Goal: Task Accomplishment & Management: Manage account settings

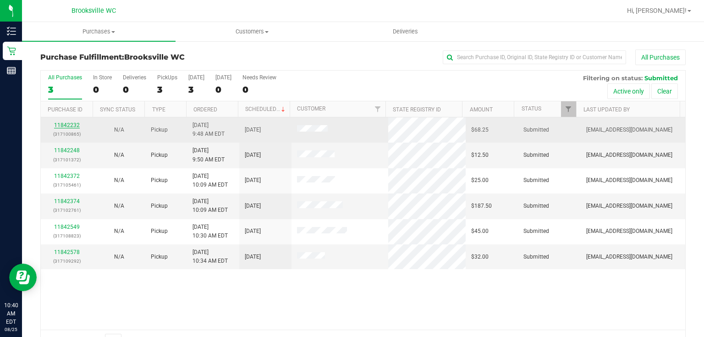
click at [74, 124] on link "11842232" at bounding box center [67, 125] width 26 height 6
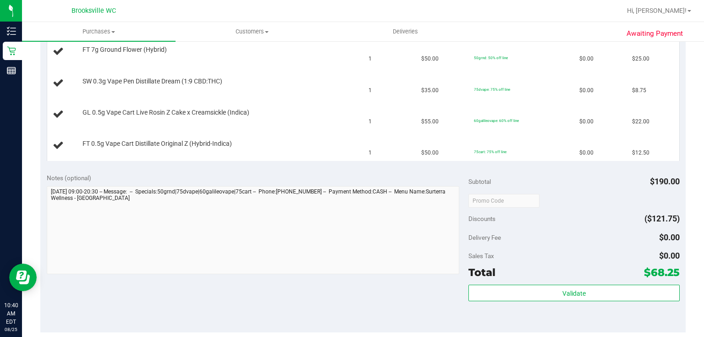
scroll to position [293, 0]
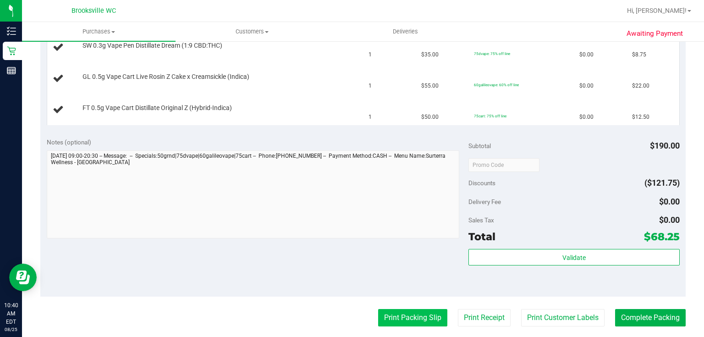
click at [407, 315] on button "Print Packing Slip" at bounding box center [412, 317] width 69 height 17
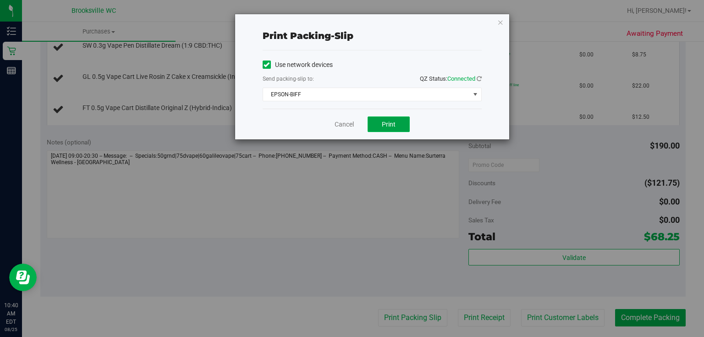
click at [405, 127] on button "Print" at bounding box center [388, 124] width 42 height 16
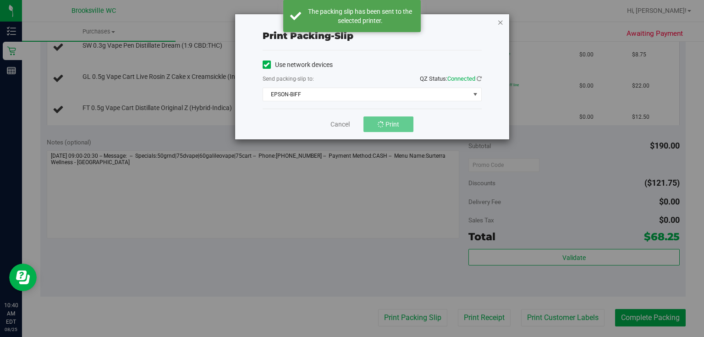
click at [499, 24] on icon "button" at bounding box center [500, 21] width 6 height 11
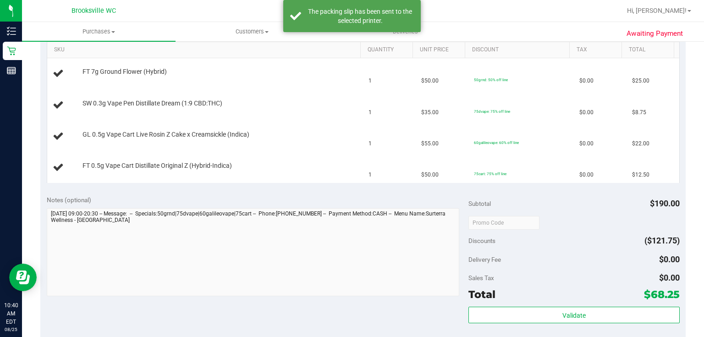
scroll to position [147, 0]
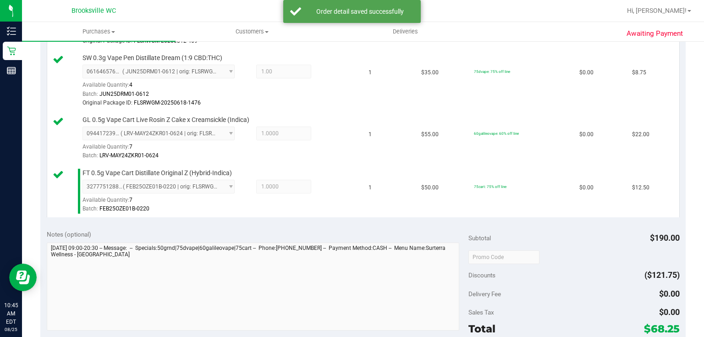
scroll to position [366, 0]
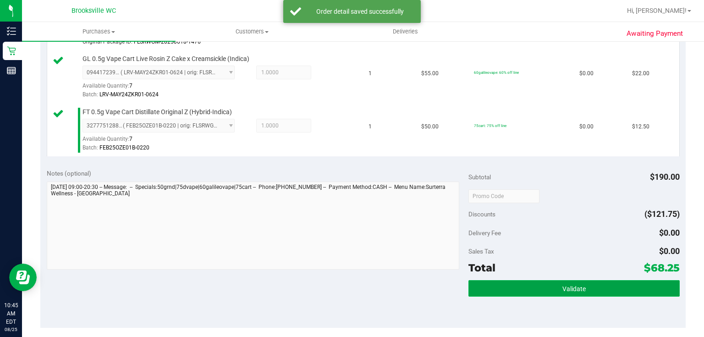
click at [494, 283] on button "Validate" at bounding box center [573, 288] width 211 height 16
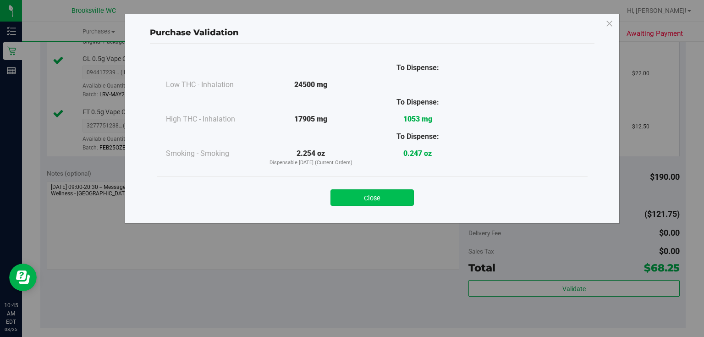
click at [334, 200] on button "Close" at bounding box center [371, 197] width 83 height 16
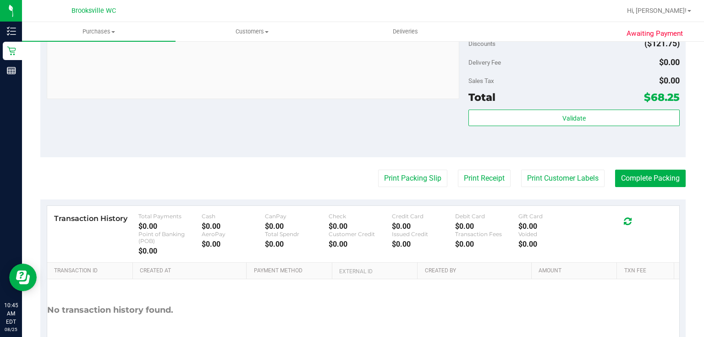
scroll to position [550, 0]
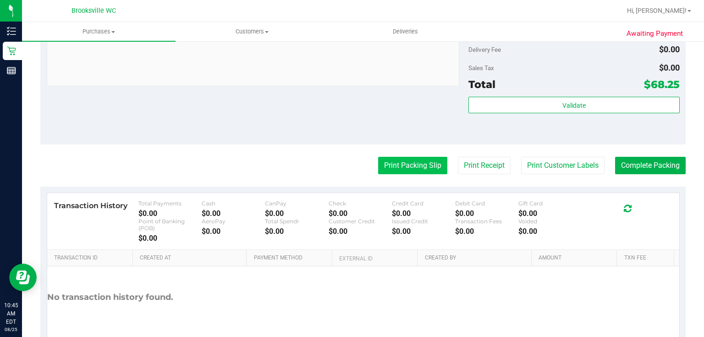
click at [405, 164] on button "Print Packing Slip" at bounding box center [412, 165] width 69 height 17
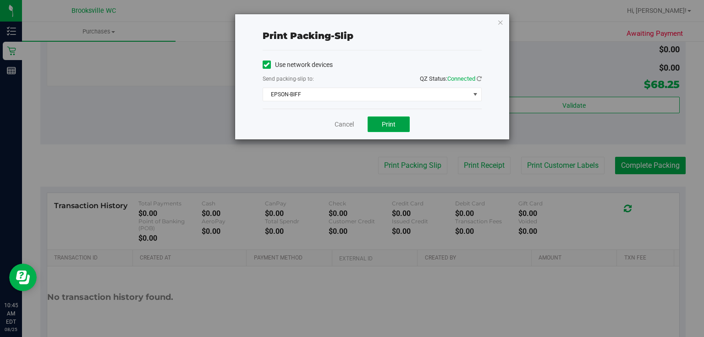
click at [370, 126] on button "Print" at bounding box center [388, 124] width 42 height 16
click at [501, 17] on icon "button" at bounding box center [500, 21] width 6 height 11
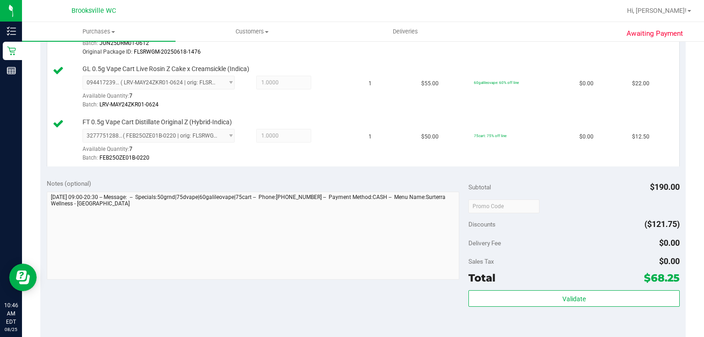
scroll to position [366, 0]
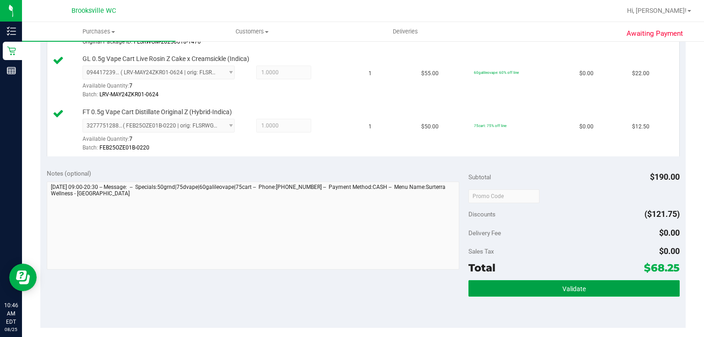
click at [522, 287] on button "Validate" at bounding box center [573, 288] width 211 height 16
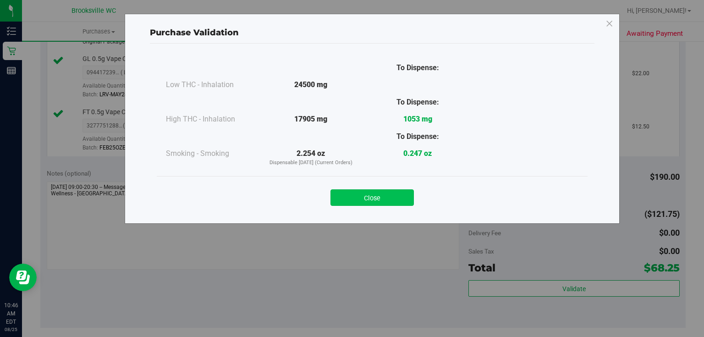
click at [398, 189] on button "Close" at bounding box center [371, 197] width 83 height 16
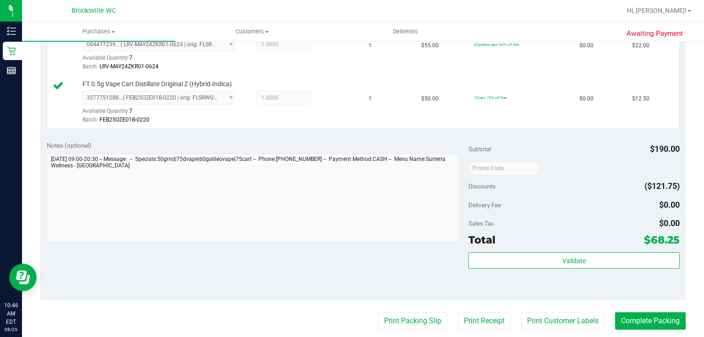
scroll to position [403, 0]
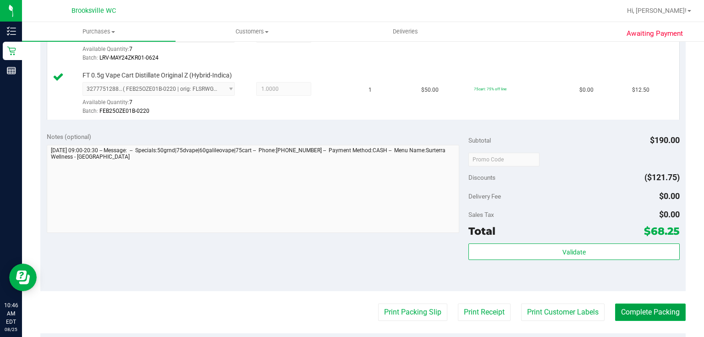
click at [637, 311] on button "Complete Packing" at bounding box center [650, 311] width 71 height 17
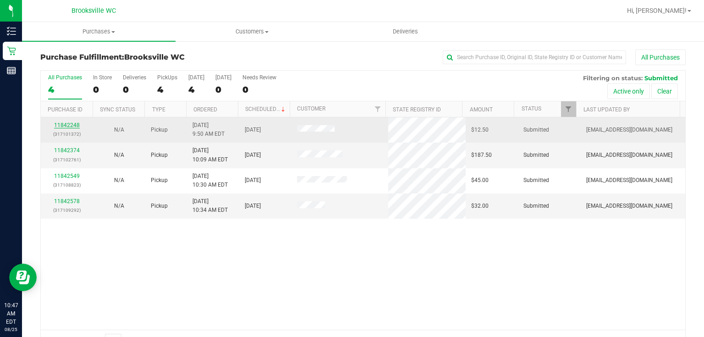
click at [63, 124] on link "11842248" at bounding box center [67, 125] width 26 height 6
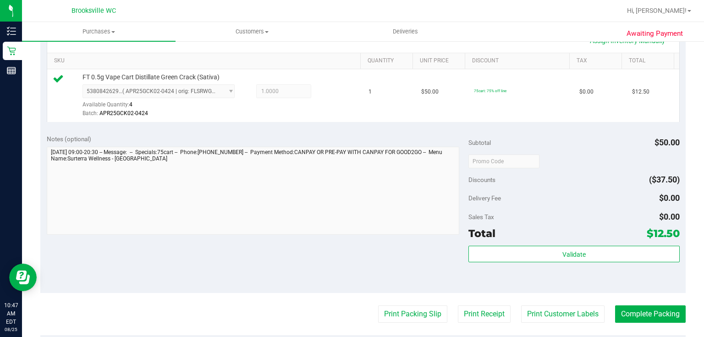
scroll to position [257, 0]
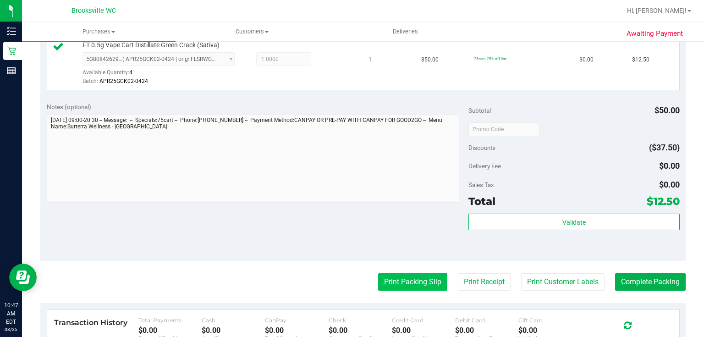
click at [394, 283] on button "Print Packing Slip" at bounding box center [412, 281] width 69 height 17
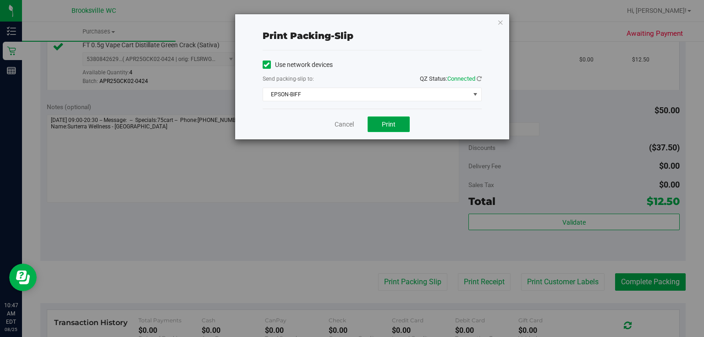
click at [376, 125] on button "Print" at bounding box center [388, 124] width 42 height 16
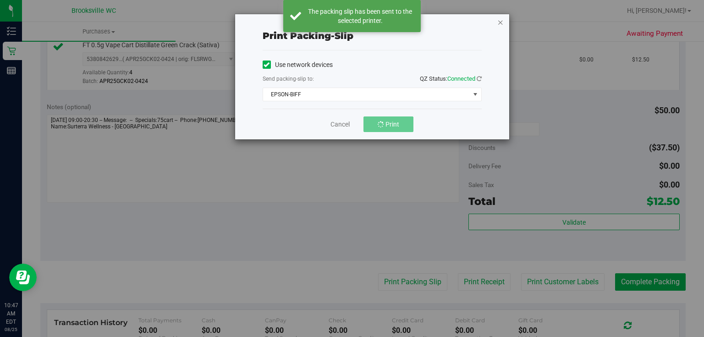
click at [498, 24] on icon "button" at bounding box center [500, 21] width 6 height 11
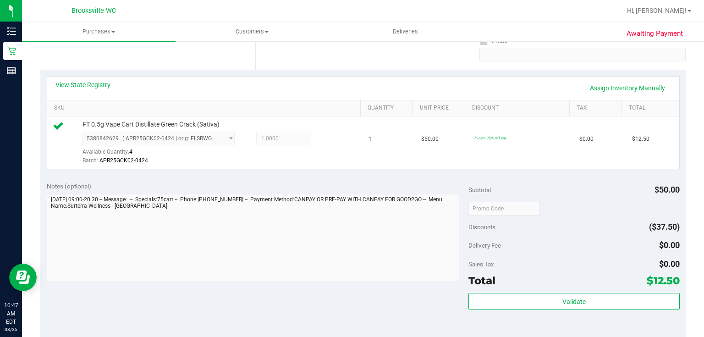
scroll to position [330, 0]
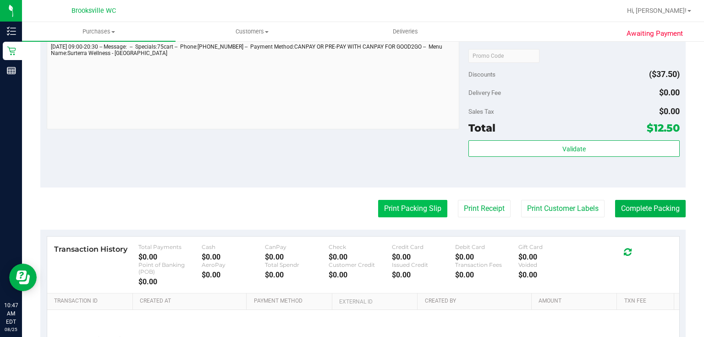
click at [405, 208] on button "Print Packing Slip" at bounding box center [412, 208] width 69 height 17
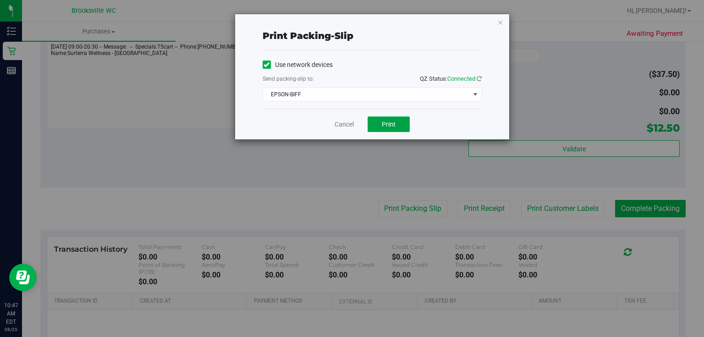
click at [389, 124] on span "Print" at bounding box center [389, 123] width 14 height 7
click at [499, 26] on icon "button" at bounding box center [500, 21] width 6 height 11
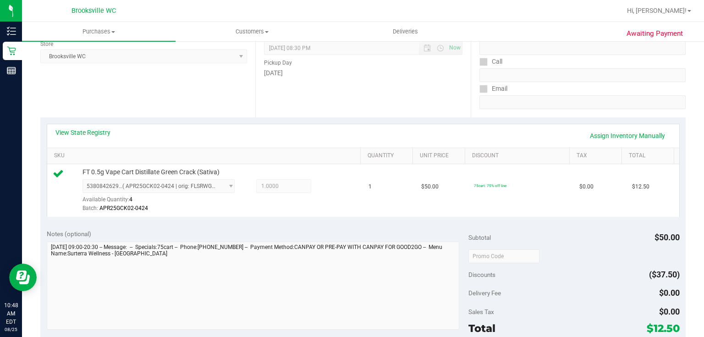
scroll to position [257, 0]
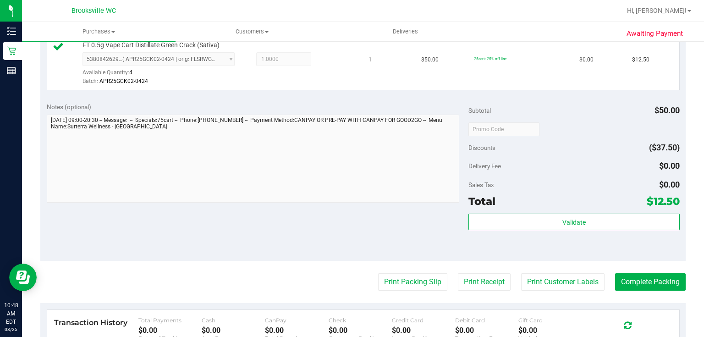
click at [602, 230] on div "Validate" at bounding box center [573, 221] width 211 height 17
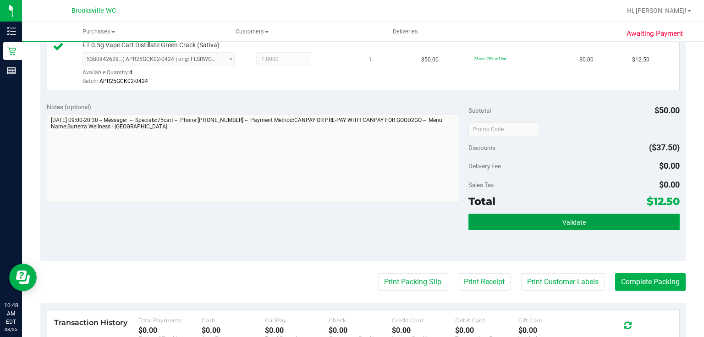
click at [601, 227] on button "Validate" at bounding box center [573, 221] width 211 height 16
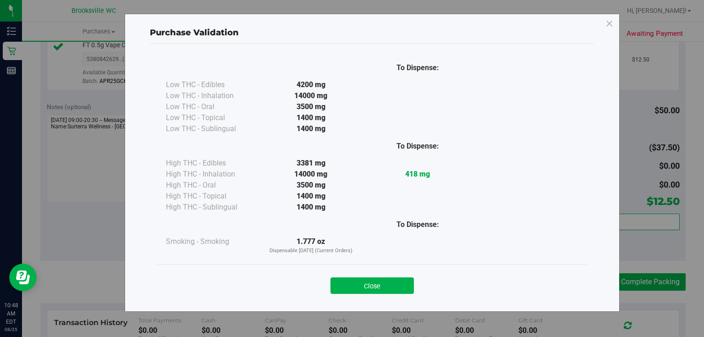
click at [394, 280] on button "Close" at bounding box center [371, 285] width 83 height 16
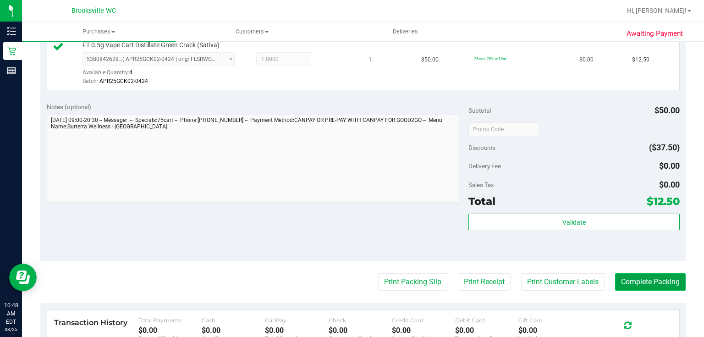
click at [630, 277] on button "Complete Packing" at bounding box center [650, 281] width 71 height 17
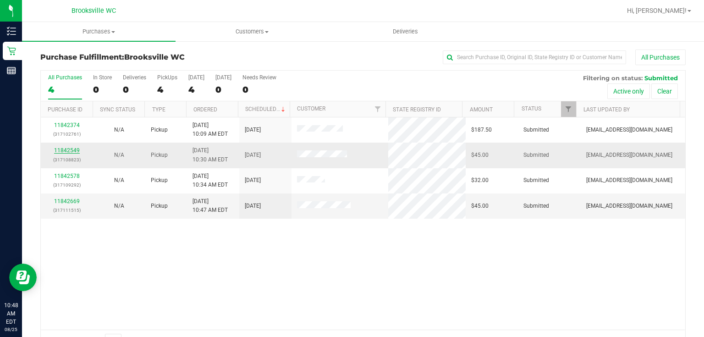
click at [73, 148] on link "11842549" at bounding box center [67, 150] width 26 height 6
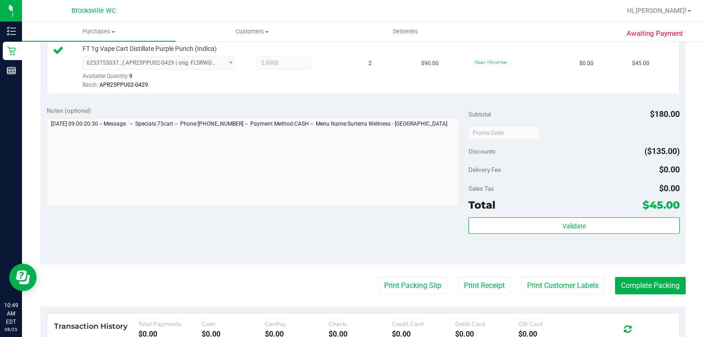
scroll to position [293, 0]
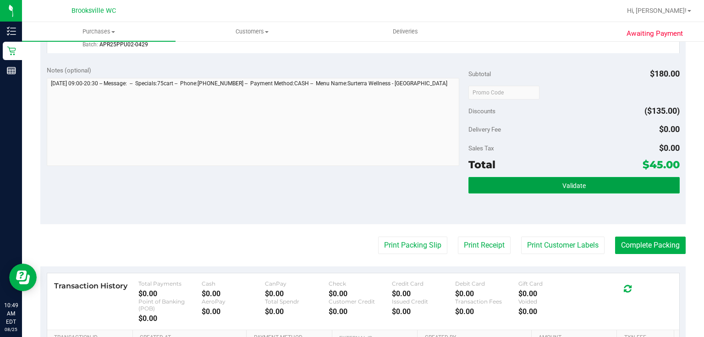
click at [487, 177] on button "Validate" at bounding box center [573, 185] width 211 height 16
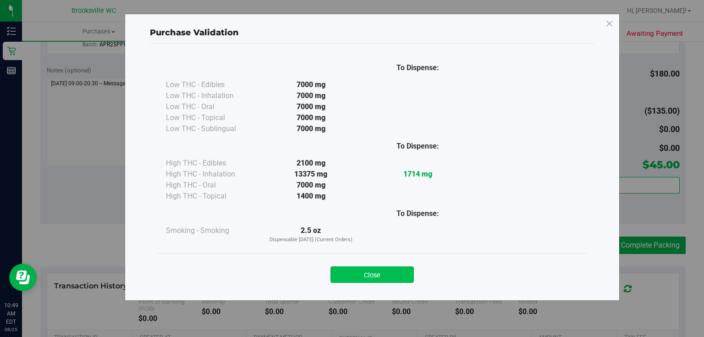
click at [363, 271] on button "Close" at bounding box center [371, 274] width 83 height 16
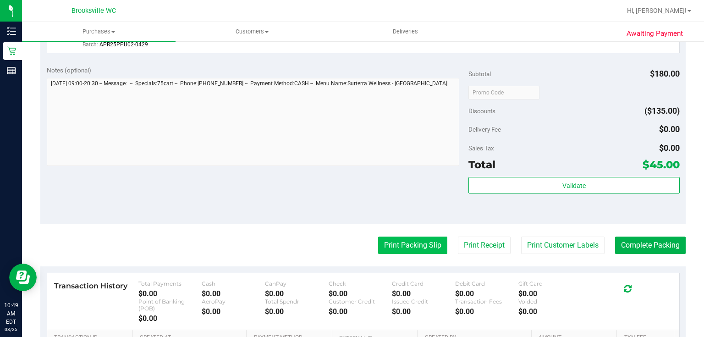
click at [389, 246] on button "Print Packing Slip" at bounding box center [412, 244] width 69 height 17
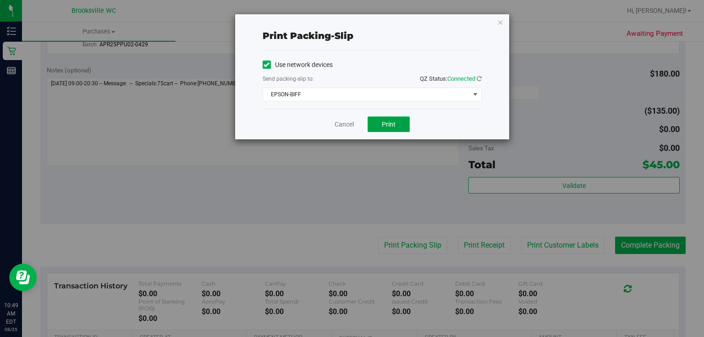
click at [389, 126] on span "Print" at bounding box center [389, 123] width 14 height 7
click at [498, 23] on icon "button" at bounding box center [500, 21] width 6 height 11
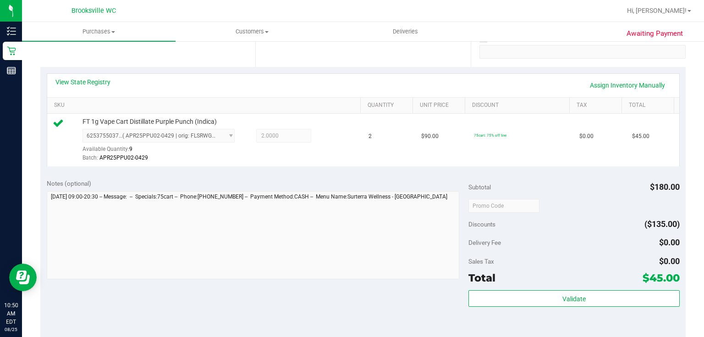
scroll to position [220, 0]
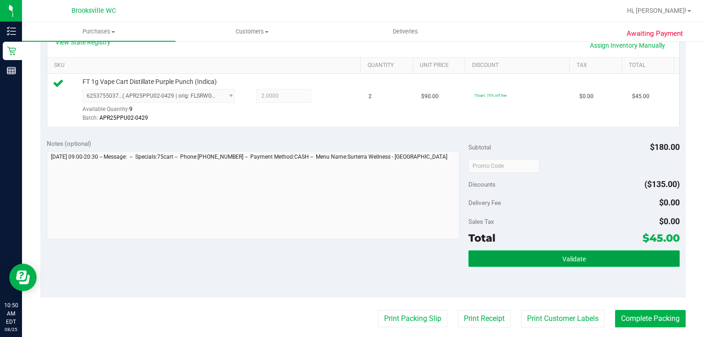
click at [563, 253] on button "Validate" at bounding box center [573, 258] width 211 height 16
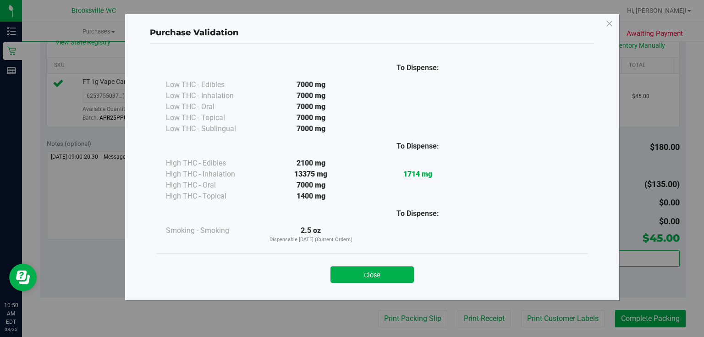
drag, startPoint x: 403, startPoint y: 273, endPoint x: 410, endPoint y: 273, distance: 7.3
click at [405, 273] on button "Close" at bounding box center [371, 274] width 83 height 16
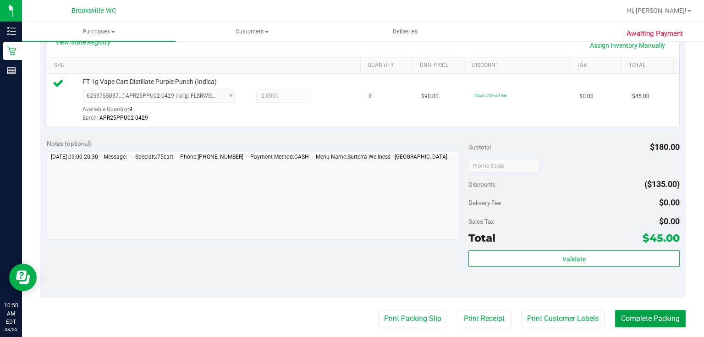
click at [624, 311] on button "Complete Packing" at bounding box center [650, 318] width 71 height 17
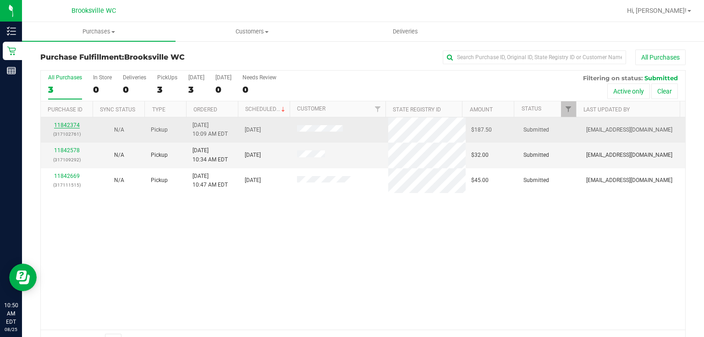
click at [65, 123] on link "11842374" at bounding box center [67, 125] width 26 height 6
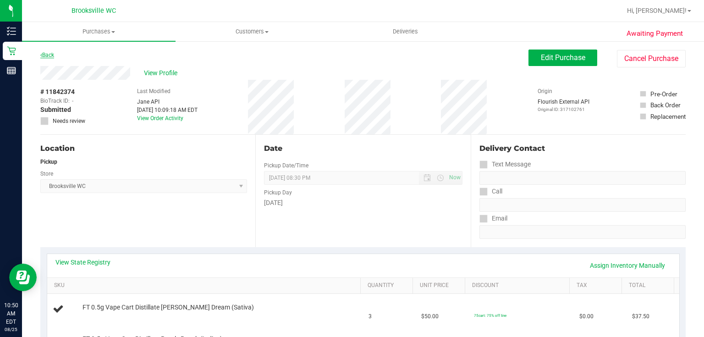
click at [51, 55] on link "Back" at bounding box center [47, 55] width 14 height 6
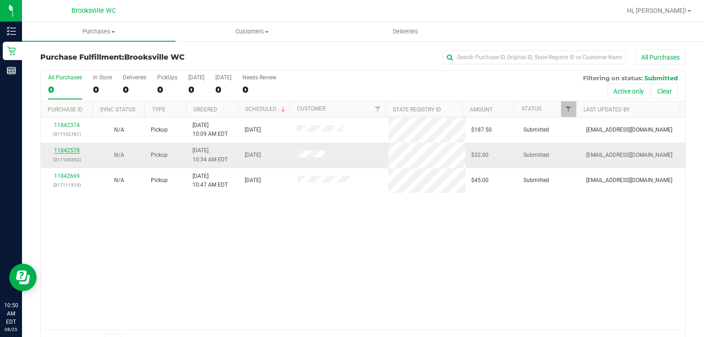
click at [76, 149] on link "11842578" at bounding box center [67, 150] width 26 height 6
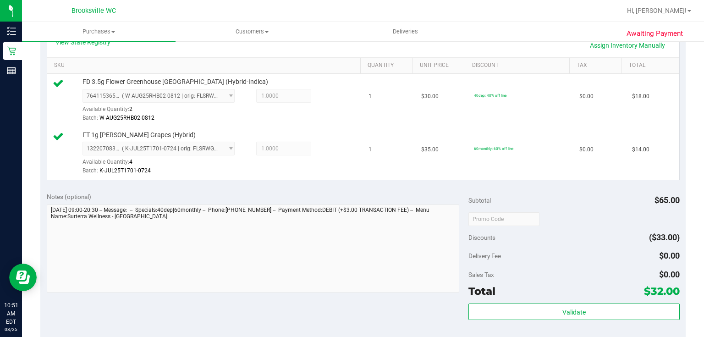
scroll to position [330, 0]
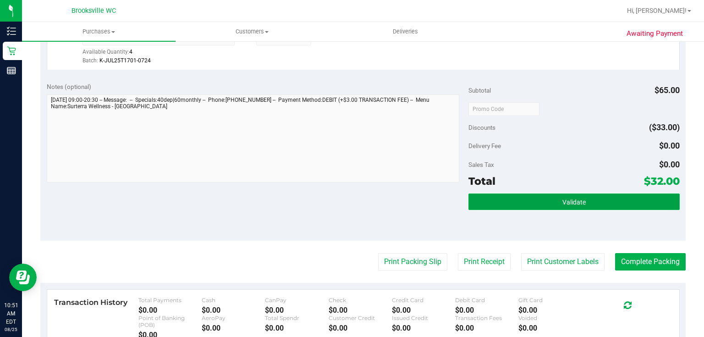
click at [503, 193] on button "Validate" at bounding box center [573, 201] width 211 height 16
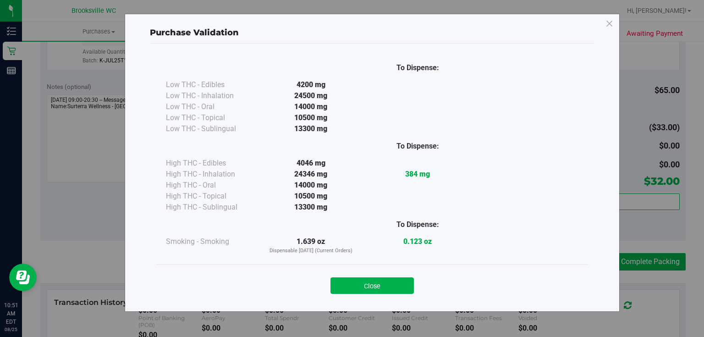
click at [376, 276] on div "Close" at bounding box center [372, 282] width 417 height 23
click at [376, 282] on button "Close" at bounding box center [371, 285] width 83 height 16
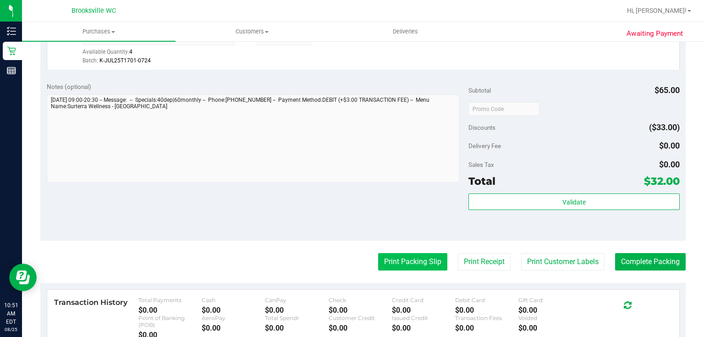
click at [413, 258] on button "Print Packing Slip" at bounding box center [412, 261] width 69 height 17
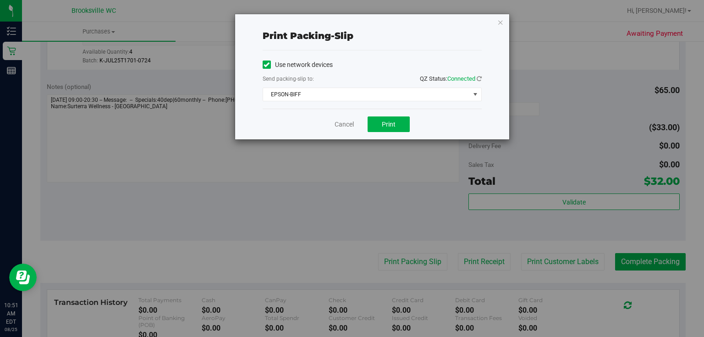
click at [387, 131] on div "Cancel Print" at bounding box center [371, 124] width 219 height 31
click at [382, 123] on span "Print" at bounding box center [389, 123] width 14 height 7
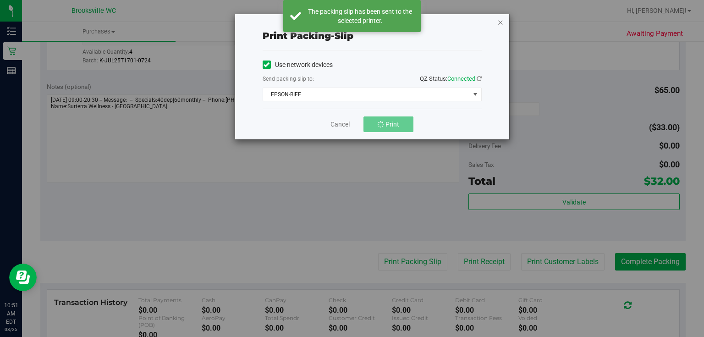
click at [500, 20] on icon "button" at bounding box center [500, 21] width 6 height 11
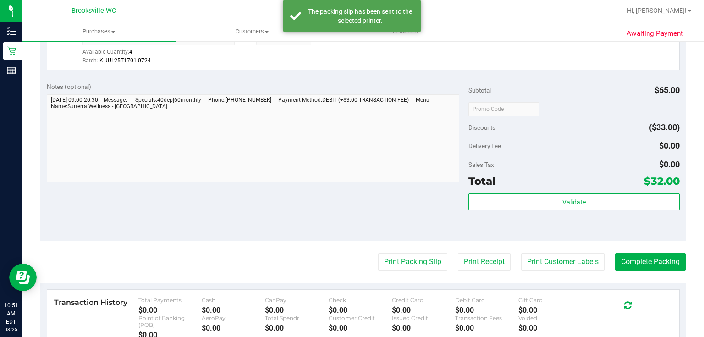
click at [450, 90] on div "Notes (optional)" at bounding box center [258, 133] width 422 height 103
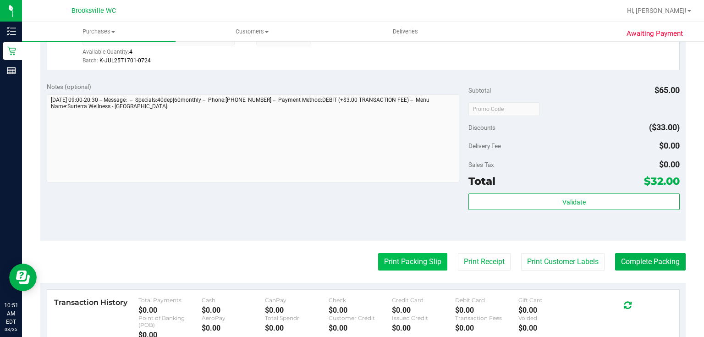
click at [407, 265] on button "Print Packing Slip" at bounding box center [412, 261] width 69 height 17
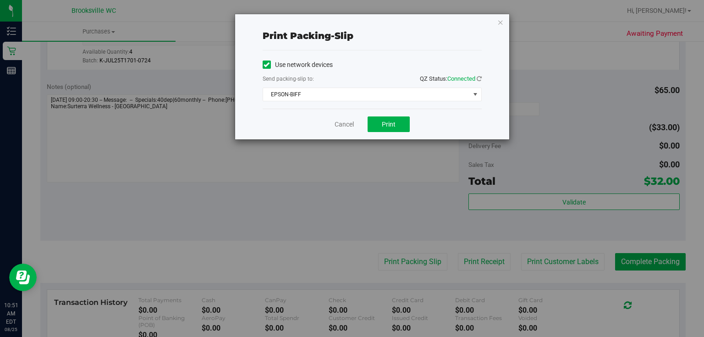
click at [402, 131] on div "Cancel Print" at bounding box center [371, 124] width 219 height 31
click at [396, 128] on button "Print" at bounding box center [388, 124] width 42 height 16
click at [504, 20] on div "Print packing-slip Use network devices Send packing-slip to: QZ Status: Connect…" at bounding box center [372, 76] width 274 height 125
click at [500, 25] on icon "button" at bounding box center [500, 21] width 6 height 11
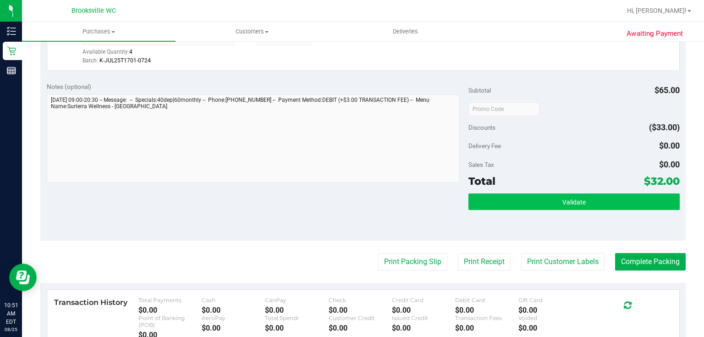
drag, startPoint x: 461, startPoint y: 195, endPoint x: 478, endPoint y: 198, distance: 17.7
click at [467, 198] on div "Notes (optional) Subtotal $65.00 Discounts ($33.00) Delivery Fee $0.00 Sales Ta…" at bounding box center [362, 158] width 645 height 165
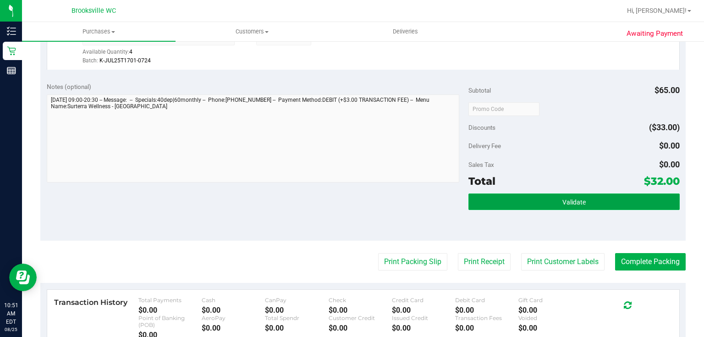
click at [478, 198] on button "Validate" at bounding box center [573, 201] width 211 height 16
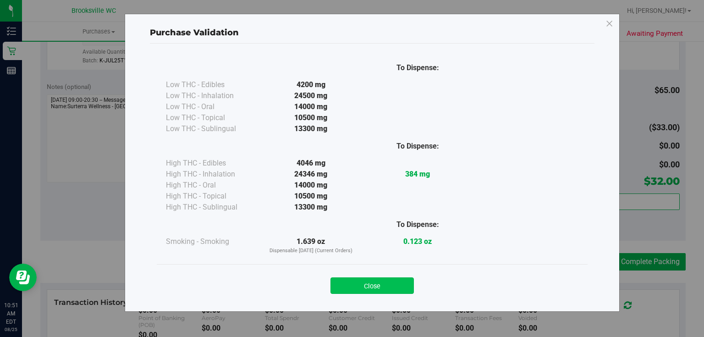
click at [367, 284] on button "Close" at bounding box center [371, 285] width 83 height 16
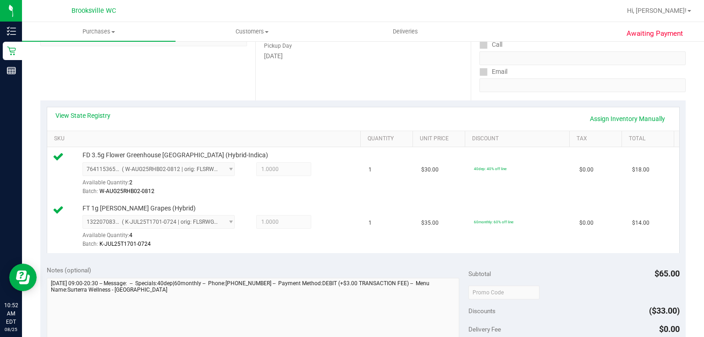
scroll to position [257, 0]
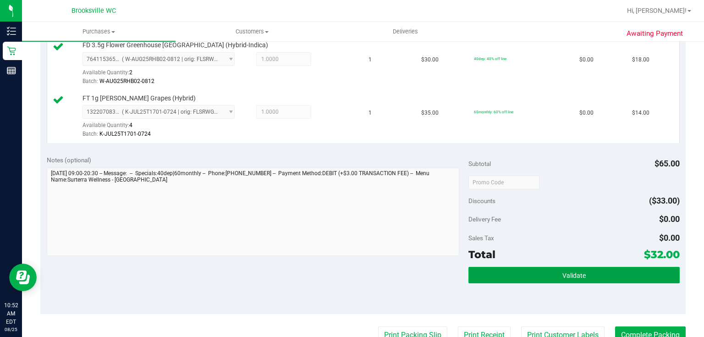
click at [547, 280] on button "Validate" at bounding box center [573, 275] width 211 height 16
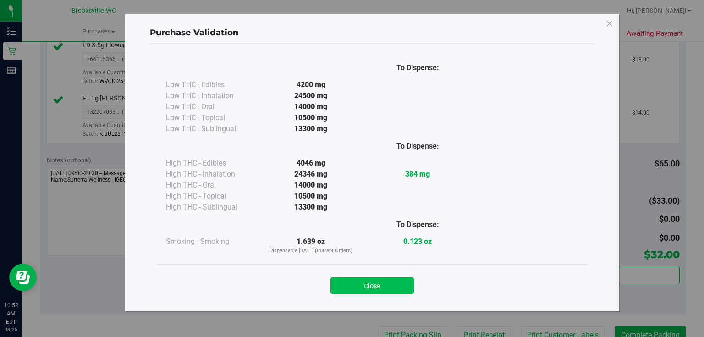
click at [392, 287] on button "Close" at bounding box center [371, 285] width 83 height 16
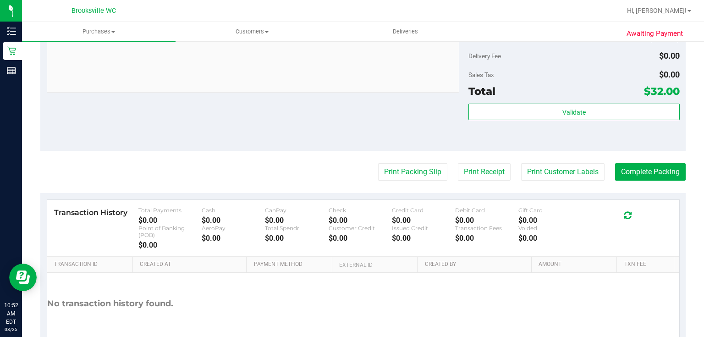
scroll to position [440, 0]
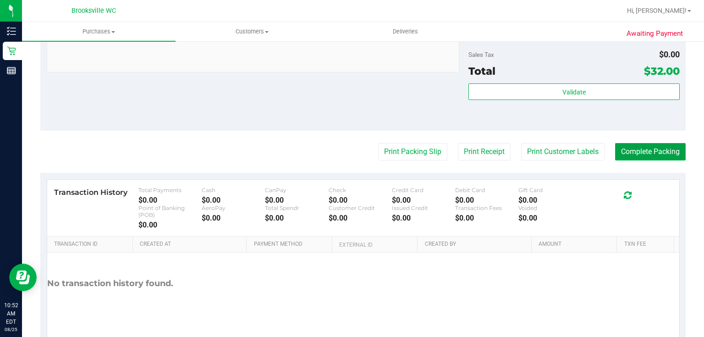
click at [640, 149] on button "Complete Packing" at bounding box center [650, 151] width 71 height 17
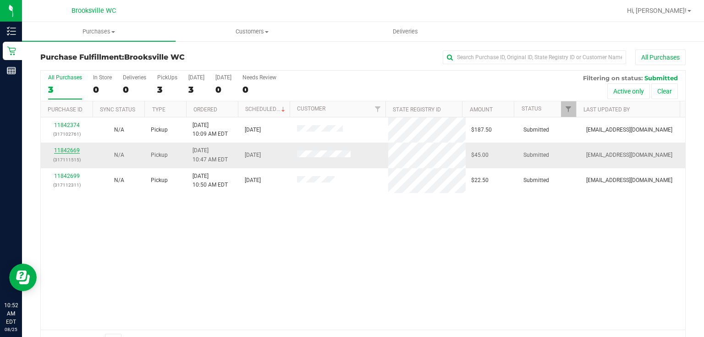
click at [70, 147] on link "11842669" at bounding box center [67, 150] width 26 height 6
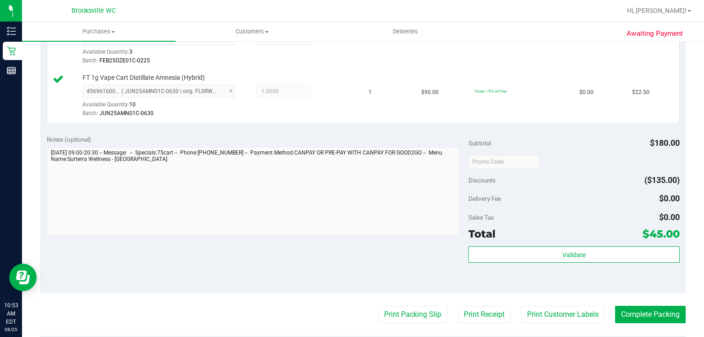
scroll to position [293, 0]
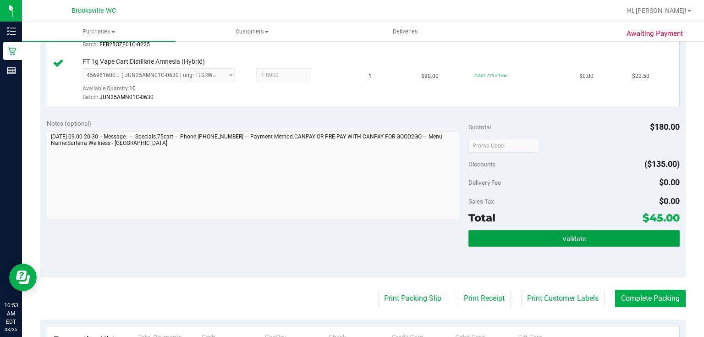
click at [491, 241] on button "Validate" at bounding box center [573, 238] width 211 height 16
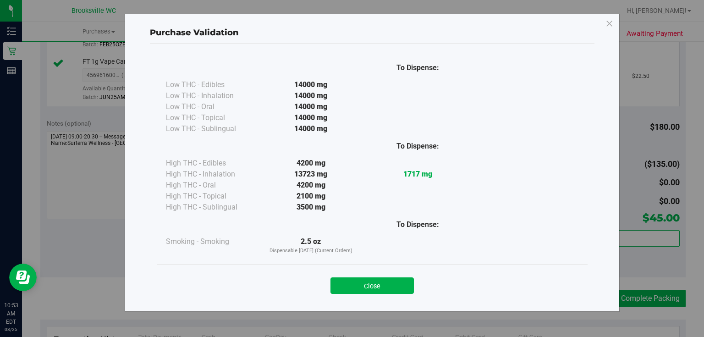
click at [368, 299] on div "Close" at bounding box center [372, 282] width 431 height 37
click at [367, 281] on button "Close" at bounding box center [371, 285] width 83 height 16
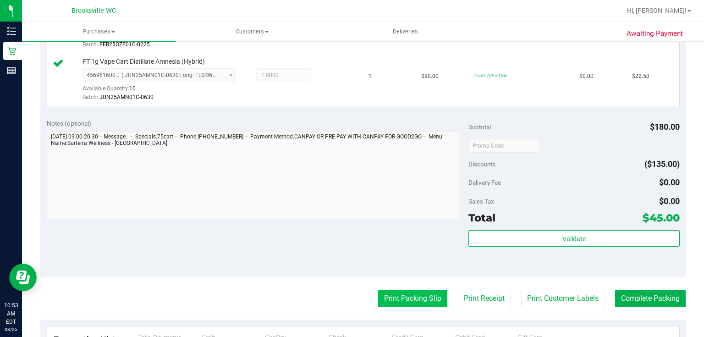
click at [428, 303] on button "Print Packing Slip" at bounding box center [412, 298] width 69 height 17
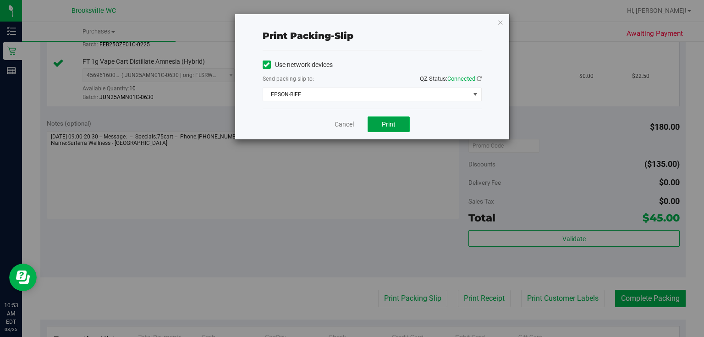
click at [388, 119] on button "Print" at bounding box center [388, 124] width 42 height 16
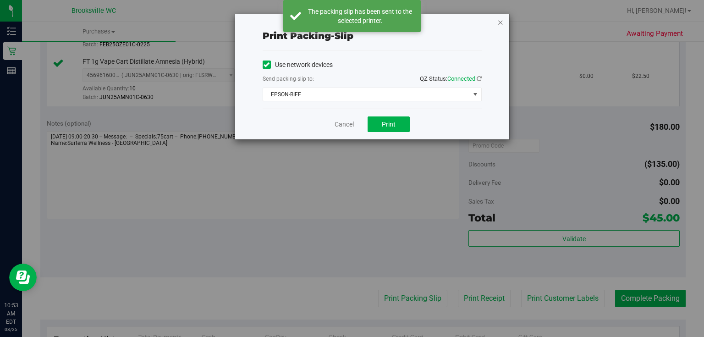
click at [499, 21] on icon "button" at bounding box center [500, 21] width 6 height 11
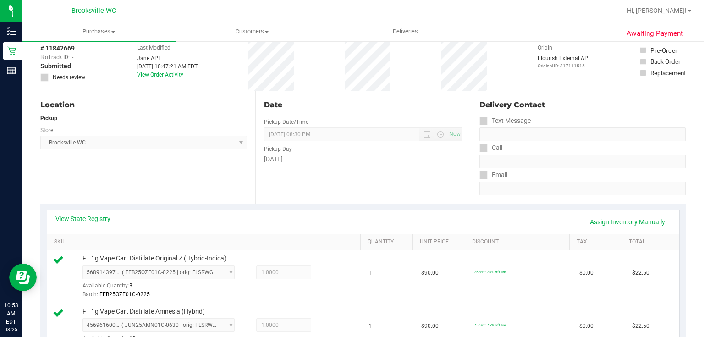
scroll to position [257, 0]
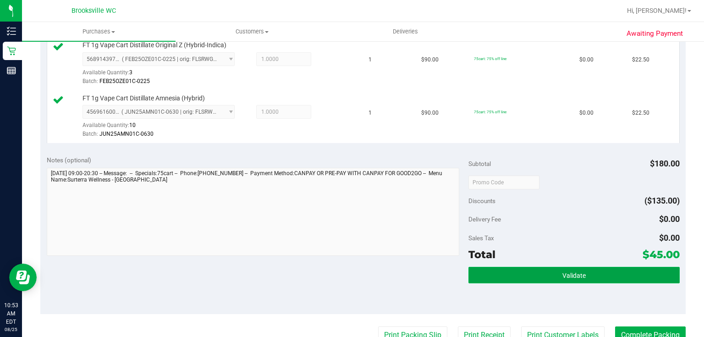
click at [503, 267] on button "Validate" at bounding box center [573, 275] width 211 height 16
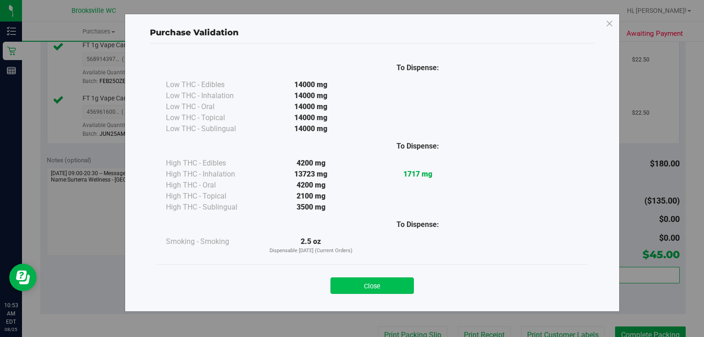
click at [346, 277] on button "Close" at bounding box center [371, 285] width 83 height 16
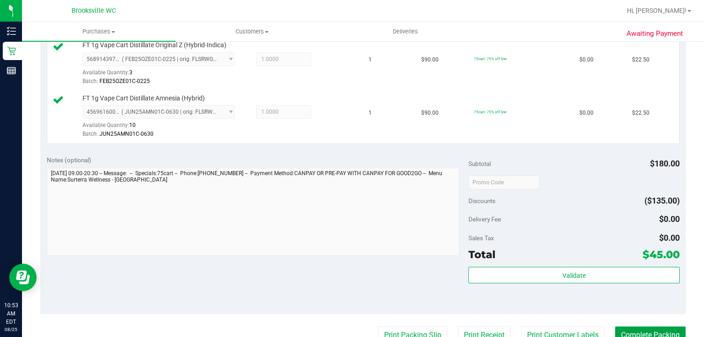
click at [629, 326] on button "Complete Packing" at bounding box center [650, 334] width 71 height 17
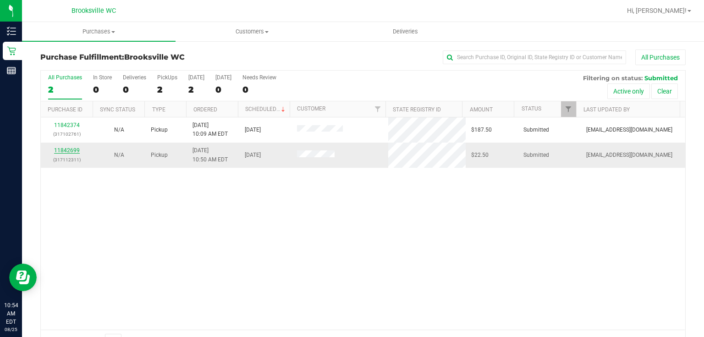
click at [68, 147] on link "11842699" at bounding box center [67, 150] width 26 height 6
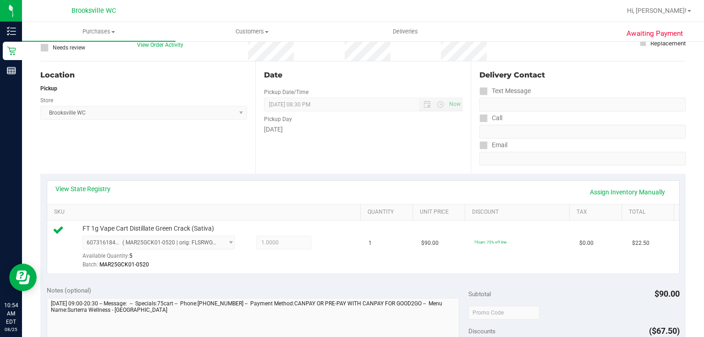
scroll to position [220, 0]
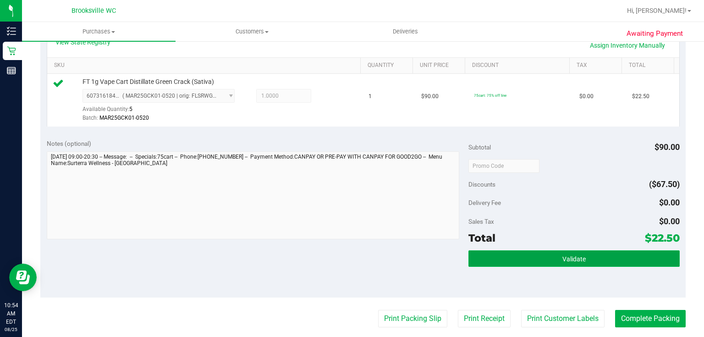
click at [478, 253] on button "Validate" at bounding box center [573, 258] width 211 height 16
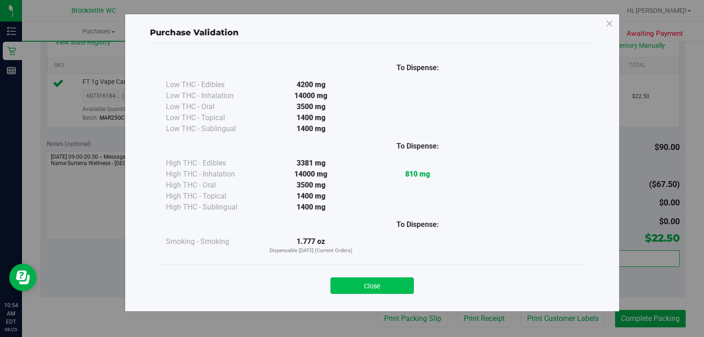
click at [345, 288] on button "Close" at bounding box center [371, 285] width 83 height 16
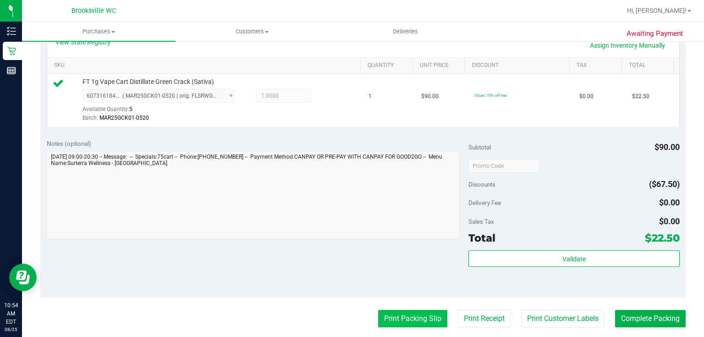
click at [427, 312] on button "Print Packing Slip" at bounding box center [412, 318] width 69 height 17
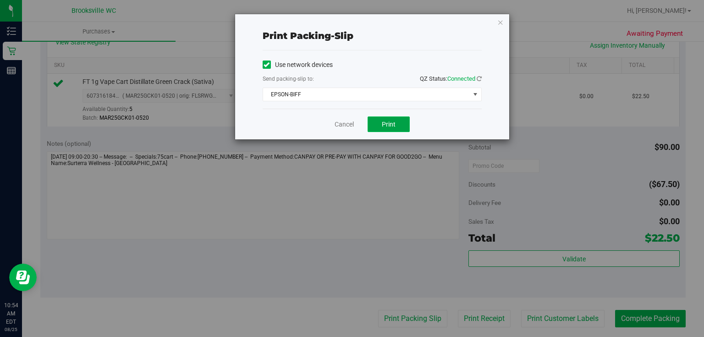
click at [389, 126] on span "Print" at bounding box center [389, 123] width 14 height 7
click at [497, 19] on icon "button" at bounding box center [500, 21] width 6 height 11
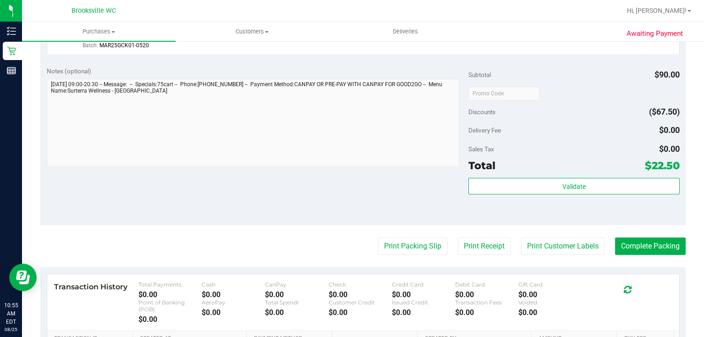
scroll to position [293, 0]
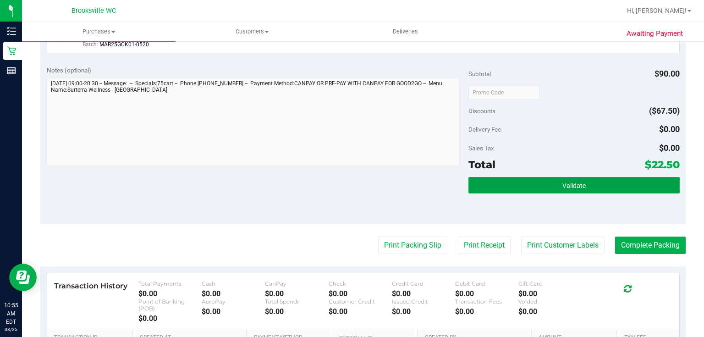
click at [548, 188] on button "Validate" at bounding box center [573, 185] width 211 height 16
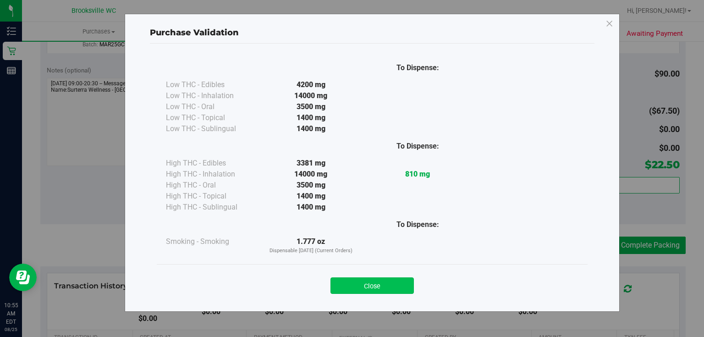
click at [394, 284] on button "Close" at bounding box center [371, 285] width 83 height 16
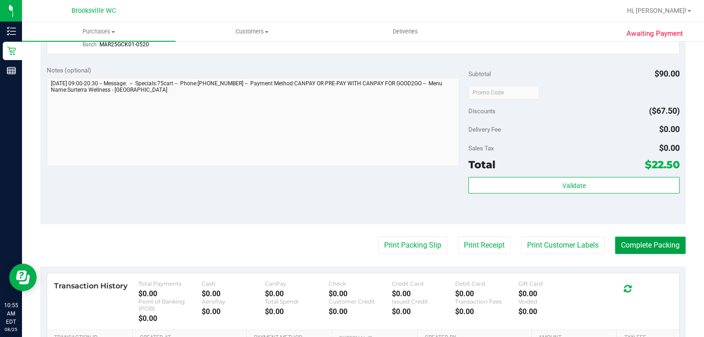
click at [634, 246] on button "Complete Packing" at bounding box center [650, 244] width 71 height 17
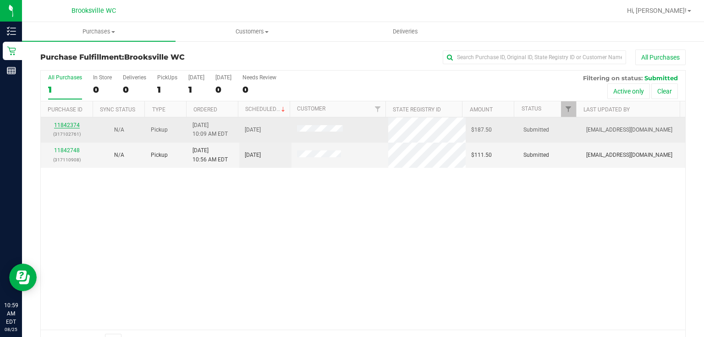
click at [70, 122] on link "11842374" at bounding box center [67, 125] width 26 height 6
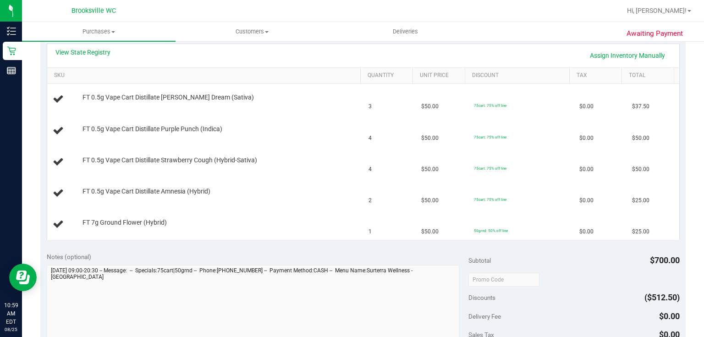
scroll to position [330, 0]
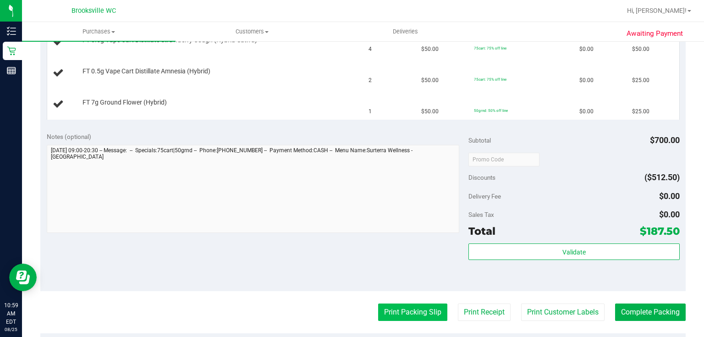
click at [400, 317] on button "Print Packing Slip" at bounding box center [412, 311] width 69 height 17
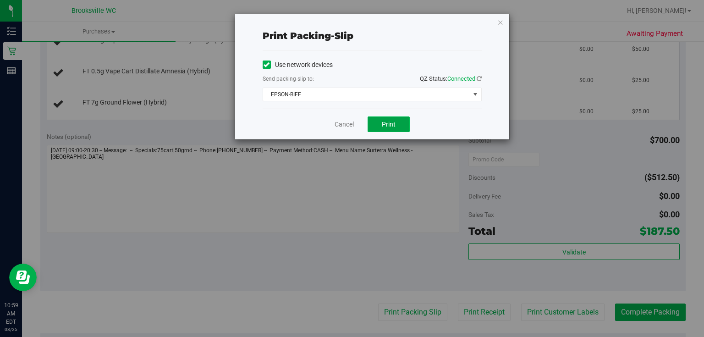
click at [389, 129] on button "Print" at bounding box center [388, 124] width 42 height 16
click at [502, 24] on icon "button" at bounding box center [500, 21] width 6 height 11
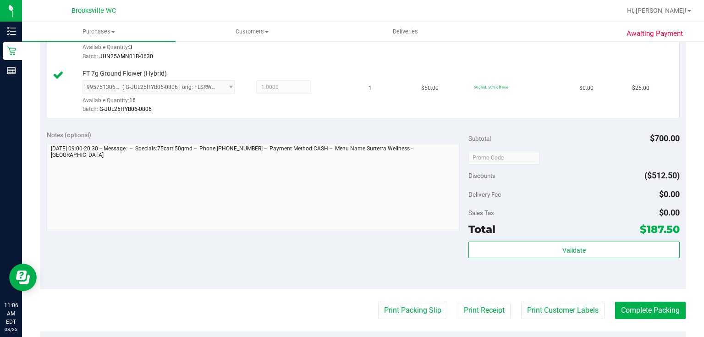
scroll to position [586, 0]
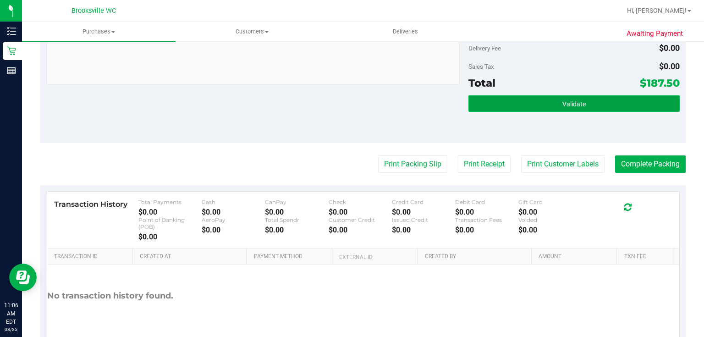
click at [548, 108] on button "Validate" at bounding box center [573, 103] width 211 height 16
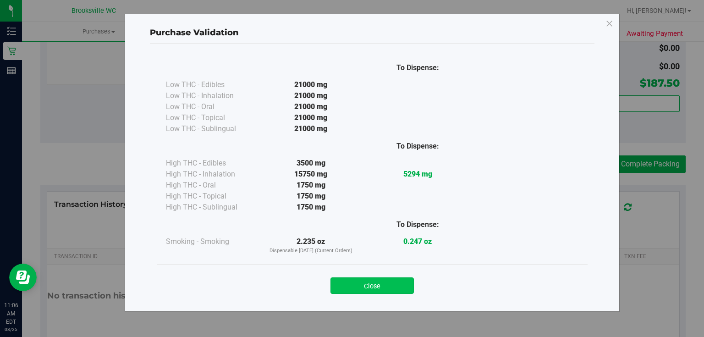
click at [377, 280] on button "Close" at bounding box center [371, 285] width 83 height 16
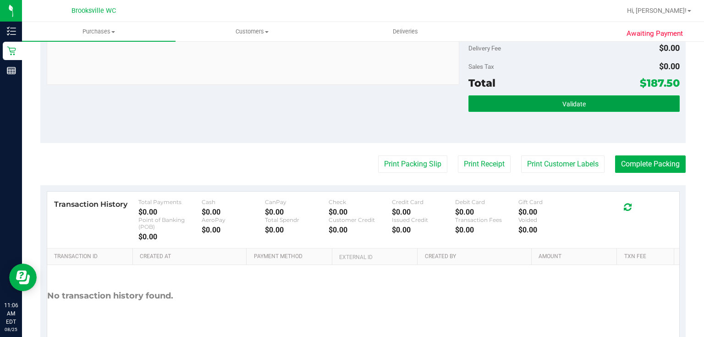
click at [528, 98] on button "Validate" at bounding box center [573, 103] width 211 height 16
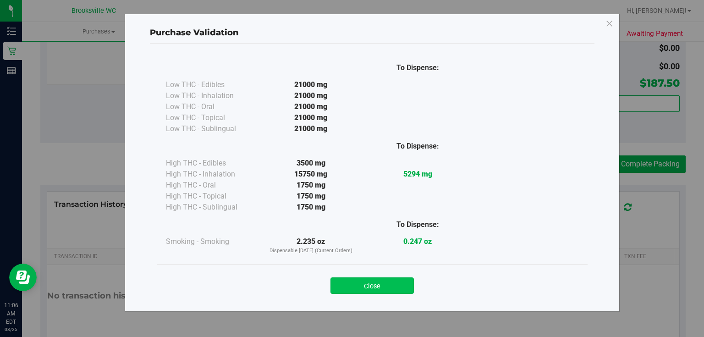
click at [379, 290] on button "Close" at bounding box center [371, 285] width 83 height 16
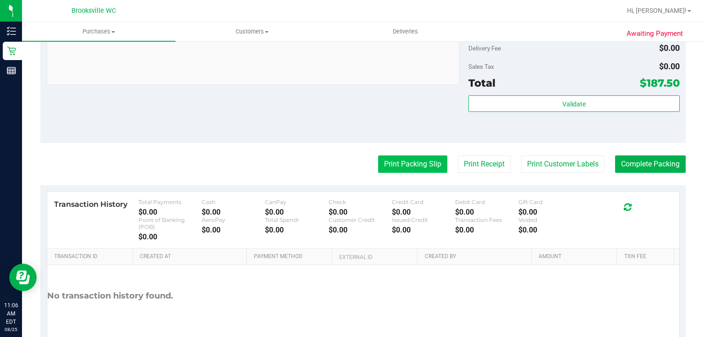
click at [396, 161] on button "Print Packing Slip" at bounding box center [412, 163] width 69 height 17
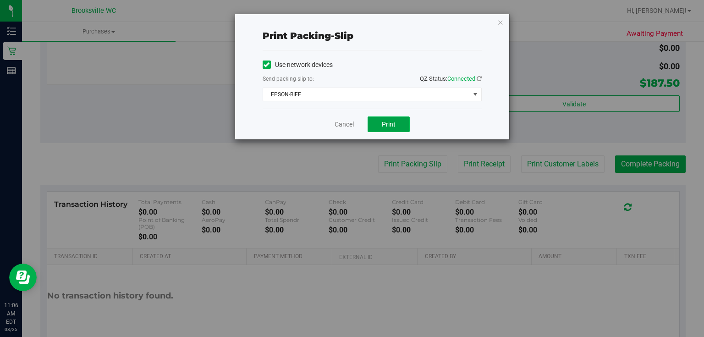
click at [385, 126] on span "Print" at bounding box center [389, 123] width 14 height 7
click at [504, 22] on div "Print packing-slip Use network devices Send packing-slip to: QZ Status: Connect…" at bounding box center [372, 76] width 274 height 125
click at [497, 22] on icon "button" at bounding box center [500, 21] width 6 height 11
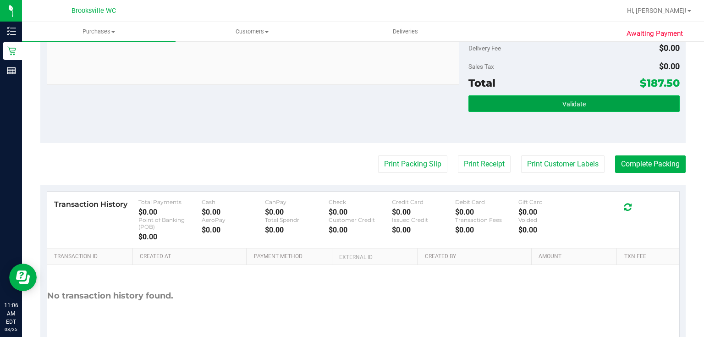
click at [529, 105] on button "Validate" at bounding box center [573, 103] width 211 height 16
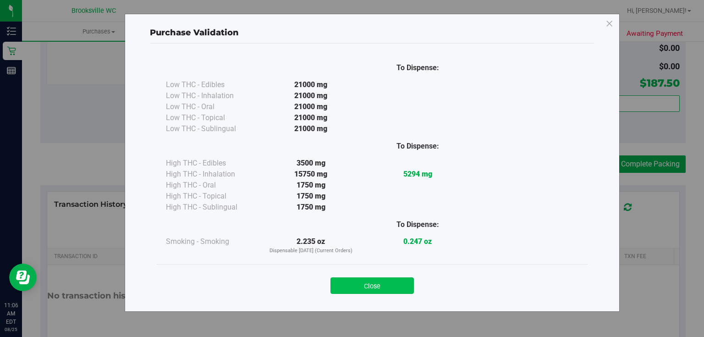
click at [366, 288] on button "Close" at bounding box center [371, 285] width 83 height 16
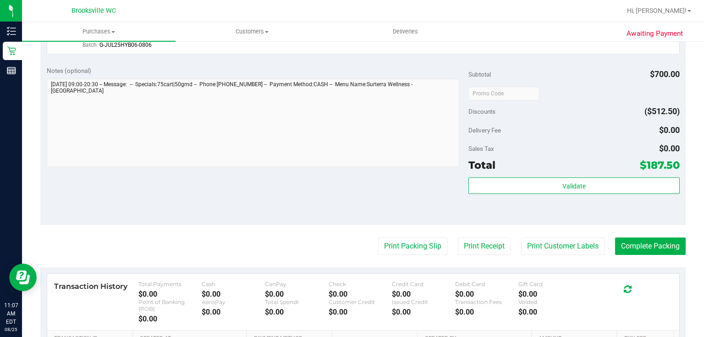
scroll to position [550, 0]
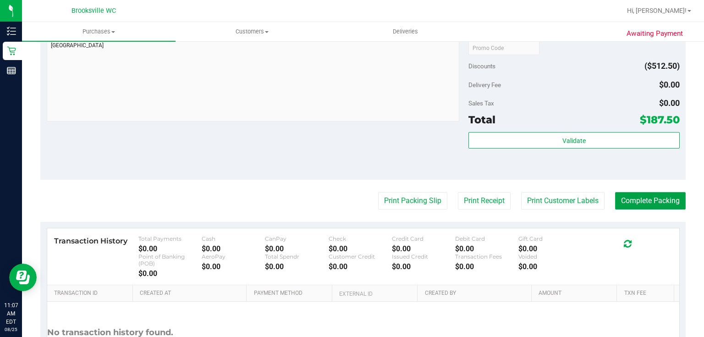
click at [646, 198] on button "Complete Packing" at bounding box center [650, 200] width 71 height 17
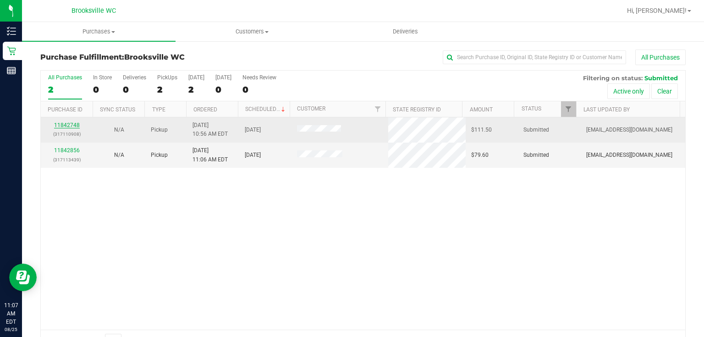
click at [74, 122] on link "11842748" at bounding box center [67, 125] width 26 height 6
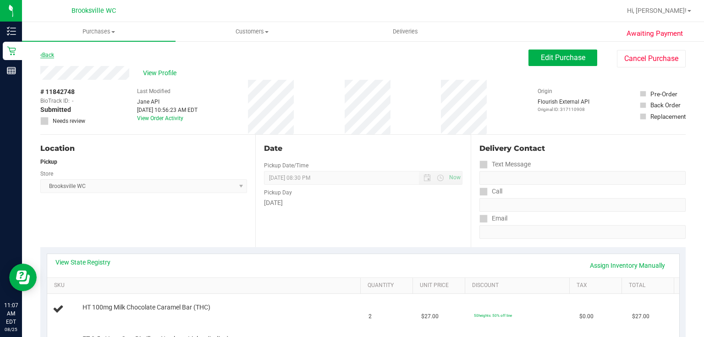
click at [53, 54] on link "Back" at bounding box center [47, 55] width 14 height 6
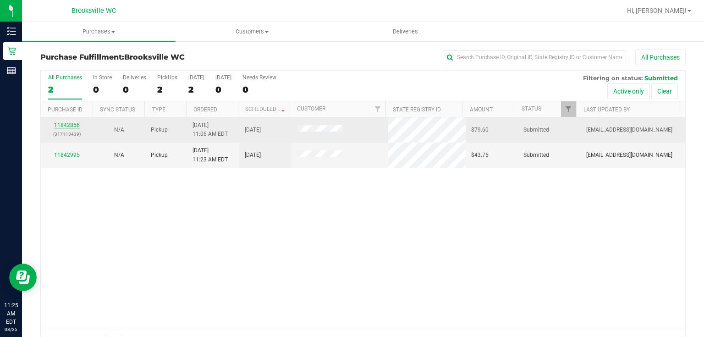
click at [67, 122] on link "11842856" at bounding box center [67, 125] width 26 height 6
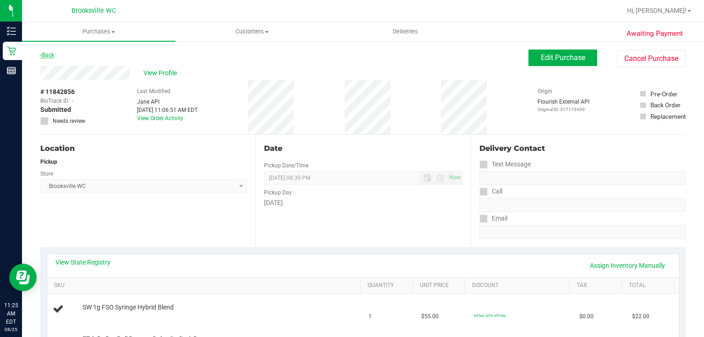
click at [44, 55] on link "Back" at bounding box center [47, 55] width 14 height 6
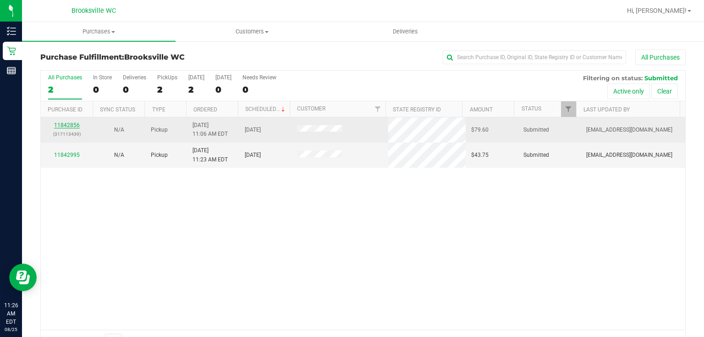
click at [63, 122] on link "11842856" at bounding box center [67, 125] width 26 height 6
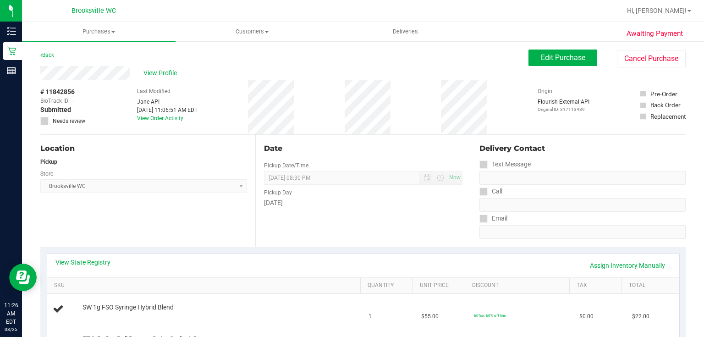
click at [52, 54] on link "Back" at bounding box center [47, 55] width 14 height 6
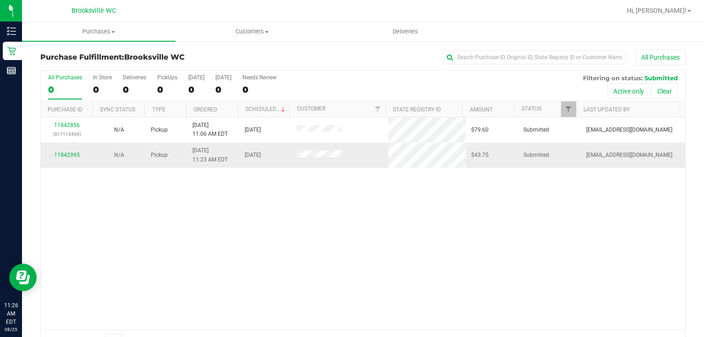
click at [70, 151] on div "11842995" at bounding box center [66, 155] width 41 height 9
click at [71, 152] on link "11842995" at bounding box center [67, 155] width 26 height 6
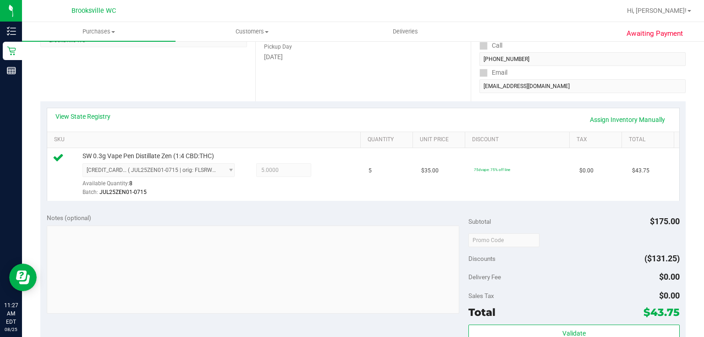
scroll to position [257, 0]
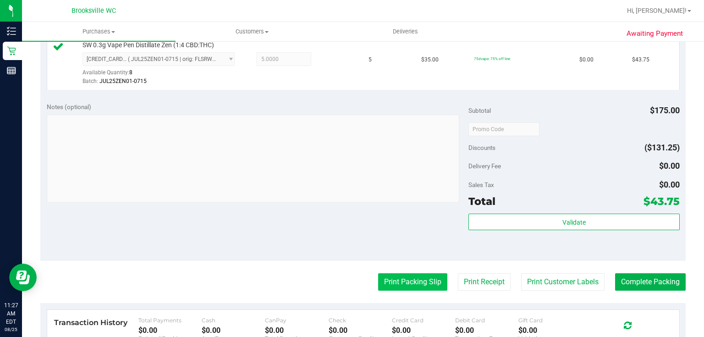
click at [398, 287] on button "Print Packing Slip" at bounding box center [412, 281] width 69 height 17
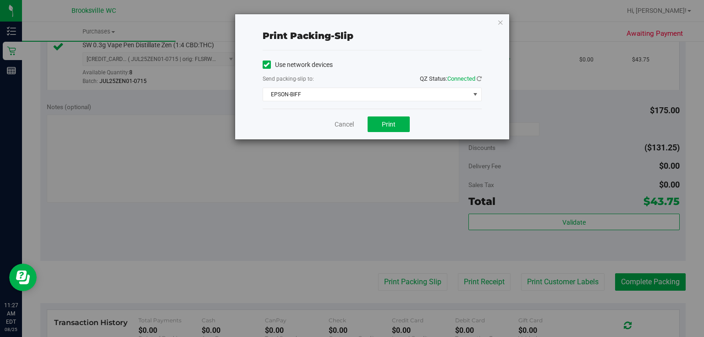
click at [426, 126] on div "Cancel Print" at bounding box center [371, 124] width 219 height 31
click at [394, 125] on span "Print" at bounding box center [389, 123] width 14 height 7
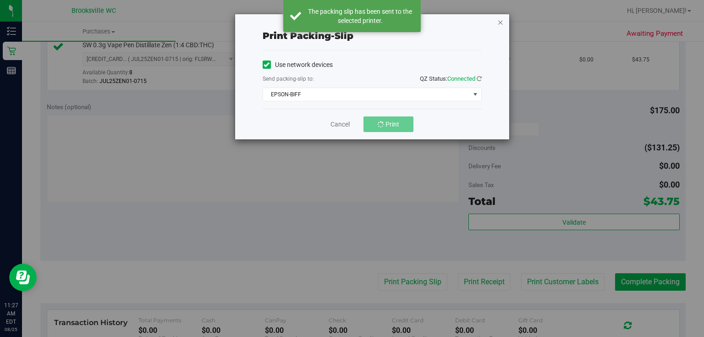
click at [498, 22] on icon "button" at bounding box center [500, 21] width 6 height 11
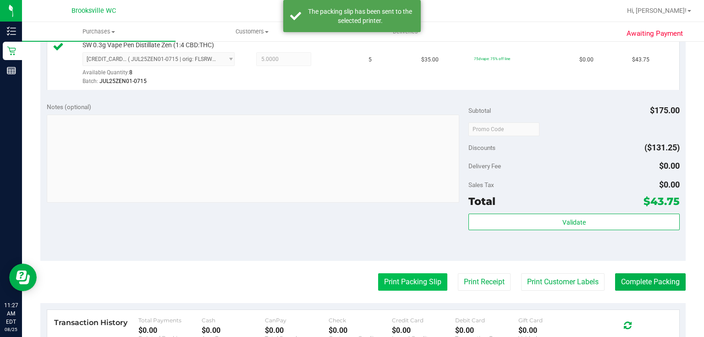
click at [411, 285] on button "Print Packing Slip" at bounding box center [412, 281] width 69 height 17
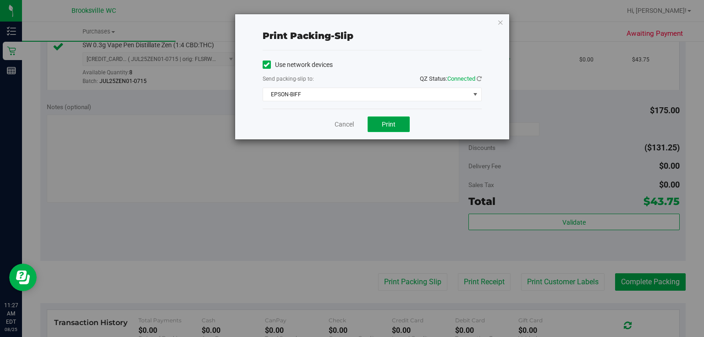
click at [388, 124] on span "Print" at bounding box center [389, 123] width 14 height 7
click at [498, 19] on icon "button" at bounding box center [500, 21] width 6 height 11
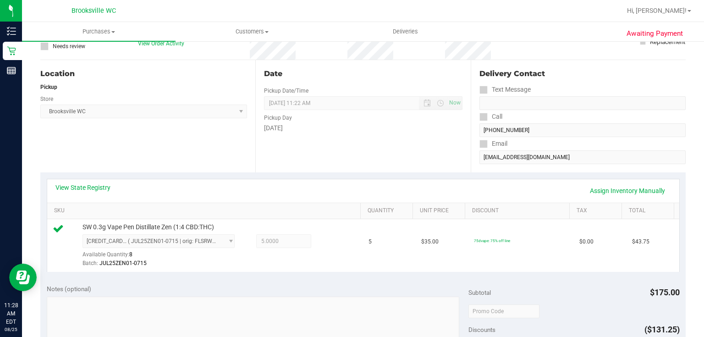
scroll to position [220, 0]
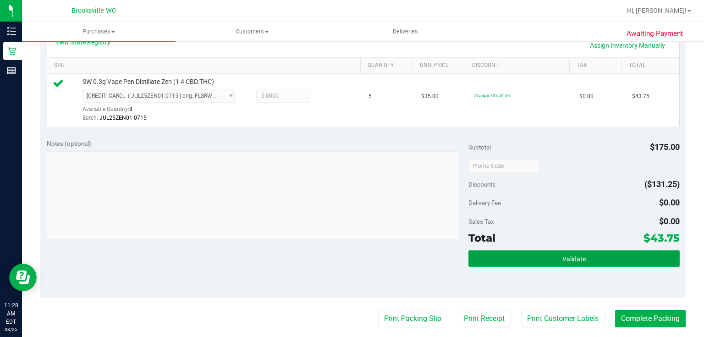
click at [605, 261] on button "Validate" at bounding box center [573, 258] width 211 height 16
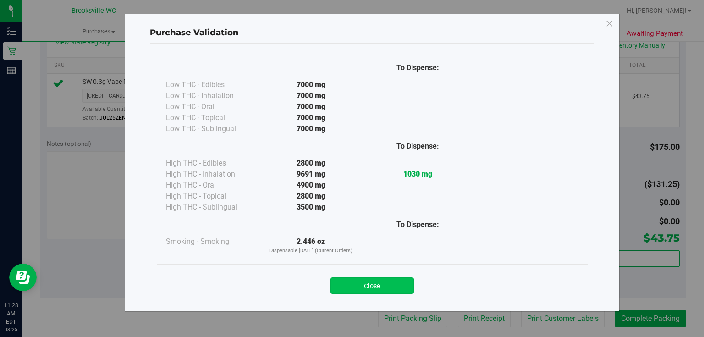
click at [380, 279] on button "Close" at bounding box center [371, 285] width 83 height 16
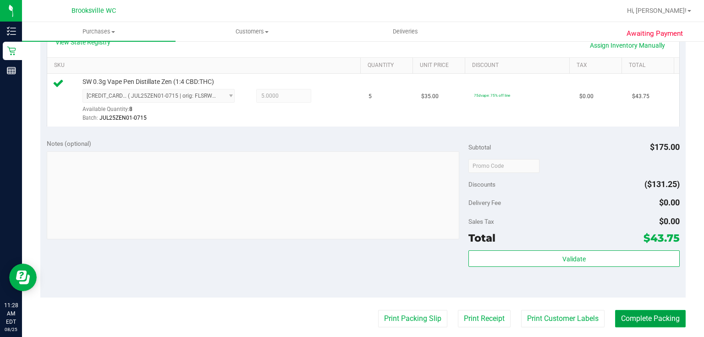
click at [635, 319] on button "Complete Packing" at bounding box center [650, 318] width 71 height 17
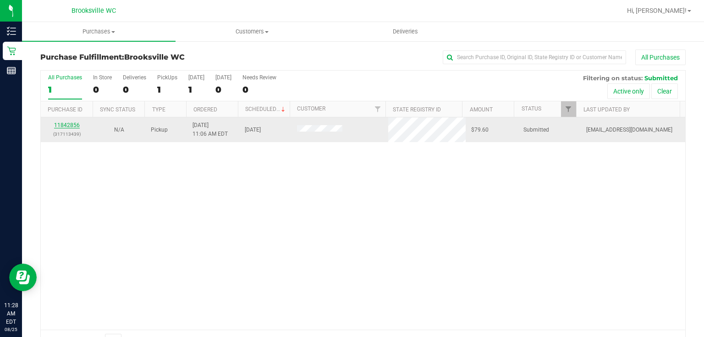
click at [70, 125] on link "11842856" at bounding box center [67, 125] width 26 height 6
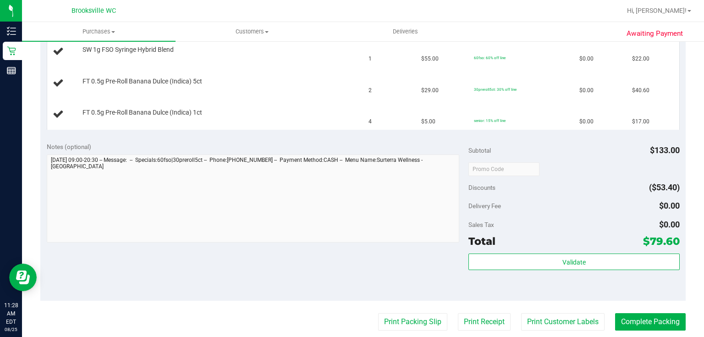
scroll to position [293, 0]
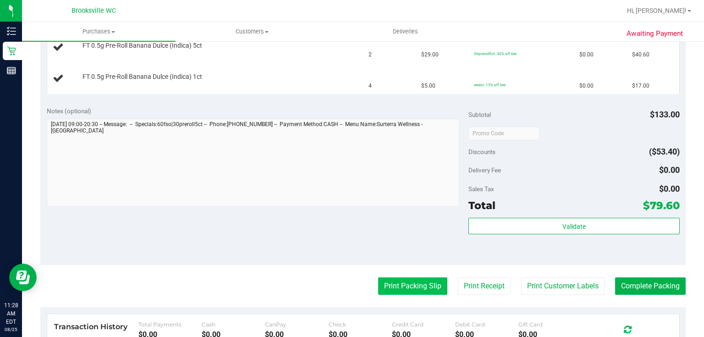
click at [423, 288] on button "Print Packing Slip" at bounding box center [412, 285] width 69 height 17
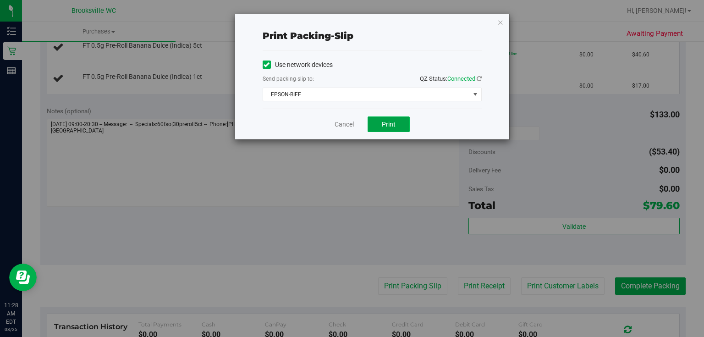
click at [387, 121] on span "Print" at bounding box center [389, 123] width 14 height 7
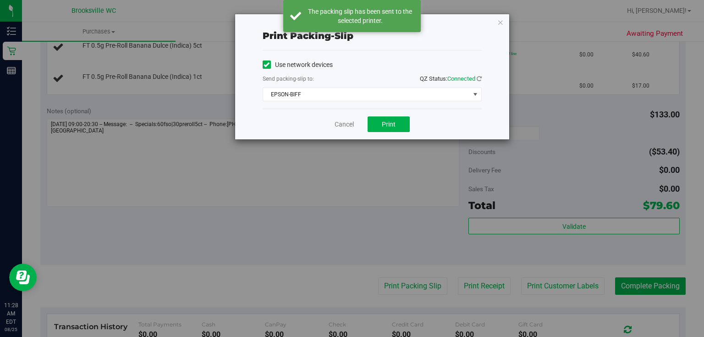
click at [503, 20] on div "Print packing-slip Use network devices Send packing-slip to: QZ Status: Connect…" at bounding box center [372, 76] width 274 height 125
click at [502, 22] on icon "button" at bounding box center [500, 21] width 6 height 11
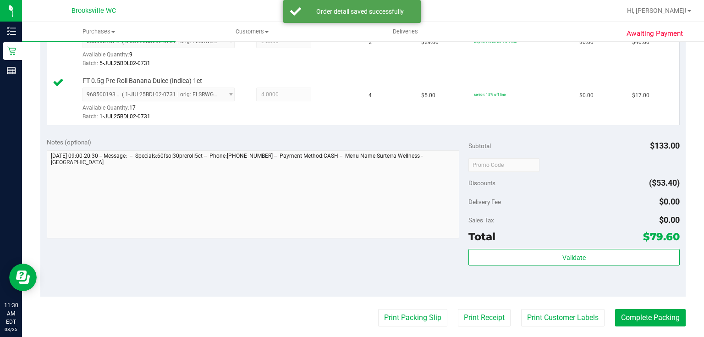
scroll to position [330, 0]
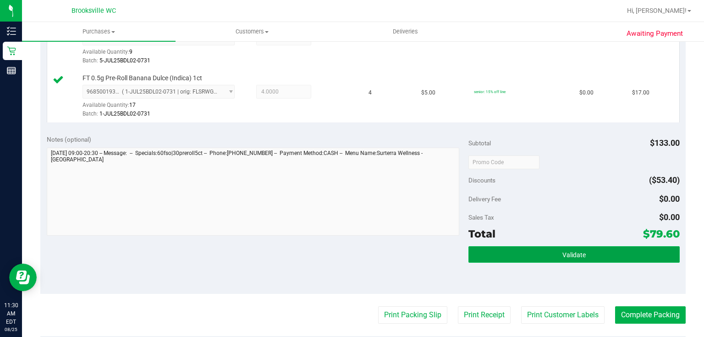
click at [555, 260] on button "Validate" at bounding box center [573, 254] width 211 height 16
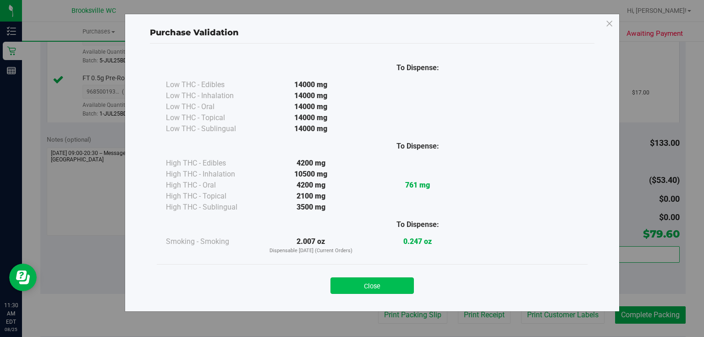
click at [385, 280] on button "Close" at bounding box center [371, 285] width 83 height 16
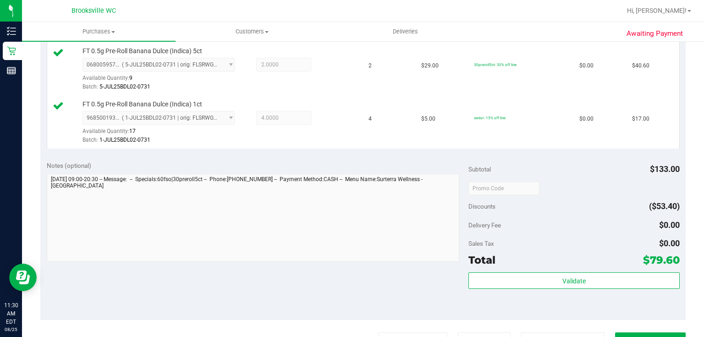
scroll to position [366, 0]
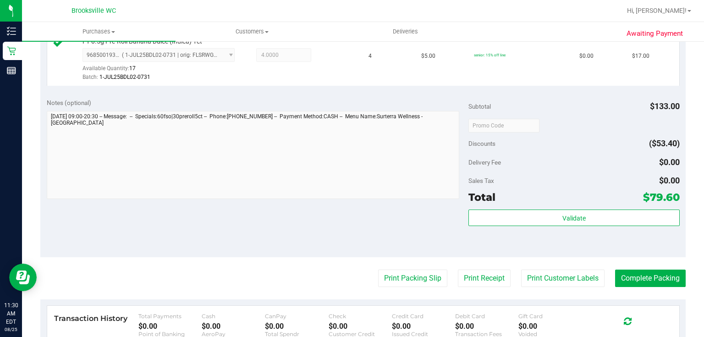
click at [508, 208] on div "Subtotal $133.00 Discounts ($53.40) Delivery Fee $0.00 Sales Tax $0.00 Total $7…" at bounding box center [573, 174] width 211 height 153
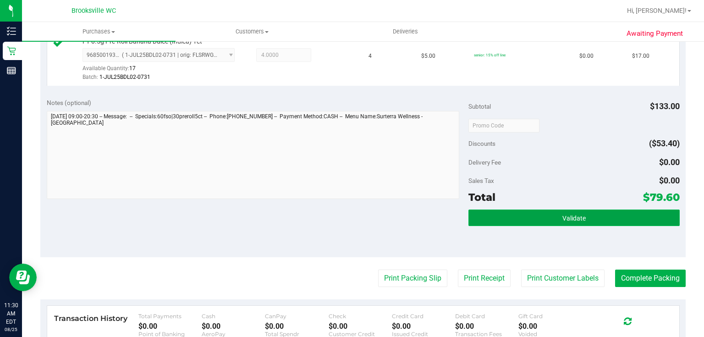
click at [492, 217] on button "Validate" at bounding box center [573, 217] width 211 height 16
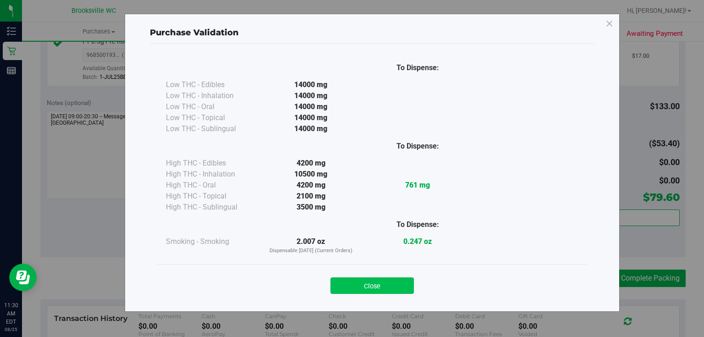
click at [382, 281] on button "Close" at bounding box center [371, 285] width 83 height 16
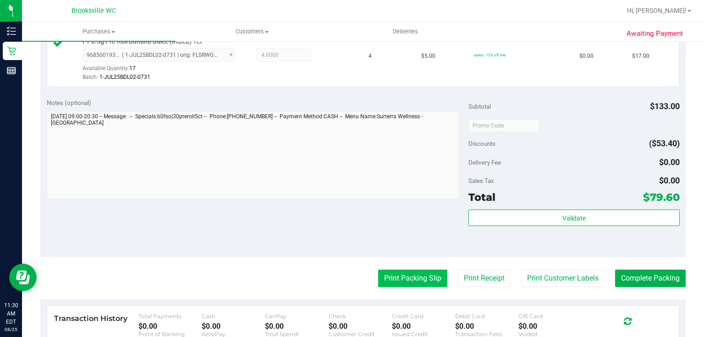
click at [394, 282] on button "Print Packing Slip" at bounding box center [412, 277] width 69 height 17
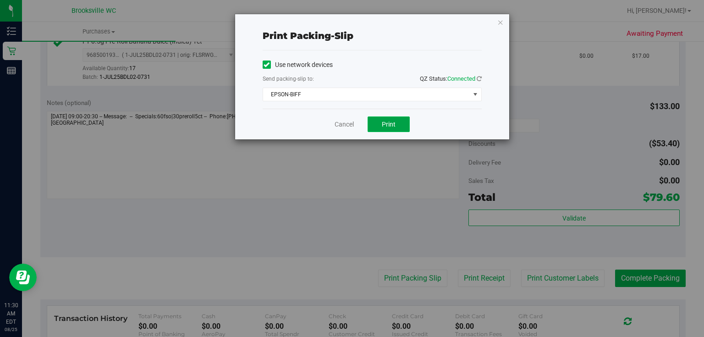
click at [396, 129] on button "Print" at bounding box center [388, 124] width 42 height 16
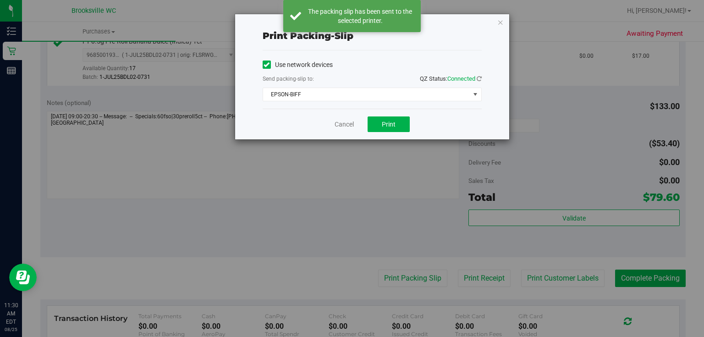
click at [495, 27] on div "Print packing-slip Use network devices Send packing-slip to: QZ Status: Connect…" at bounding box center [372, 76] width 274 height 125
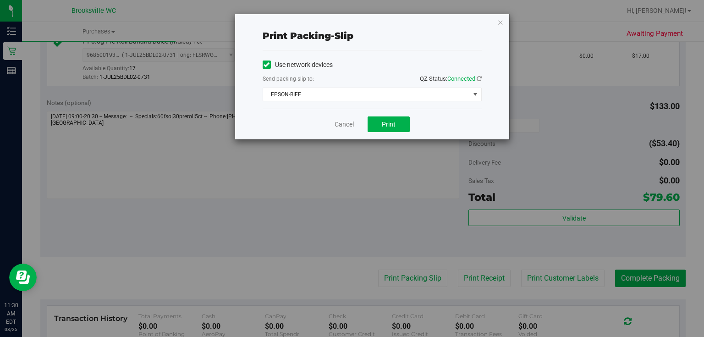
click at [506, 15] on div "Print packing-slip Use network devices Send packing-slip to: QZ Status: Connect…" at bounding box center [372, 76] width 274 height 125
drag, startPoint x: 500, startPoint y: 22, endPoint x: 431, endPoint y: 151, distance: 146.8
click at [500, 22] on icon "button" at bounding box center [500, 21] width 6 height 11
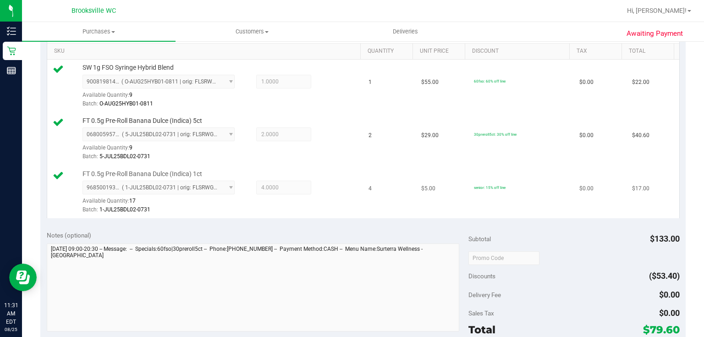
scroll to position [293, 0]
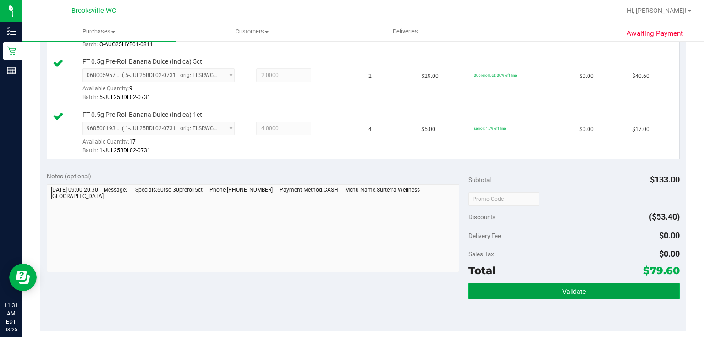
click at [535, 288] on button "Validate" at bounding box center [573, 291] width 211 height 16
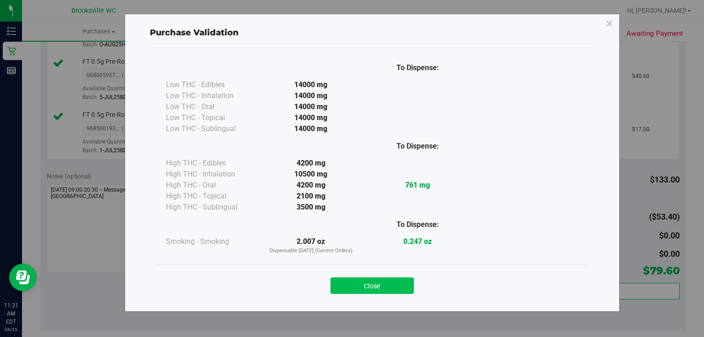
click at [403, 281] on button "Close" at bounding box center [371, 285] width 83 height 16
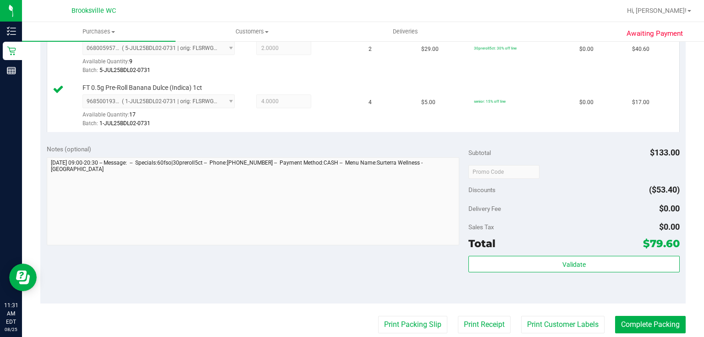
scroll to position [403, 0]
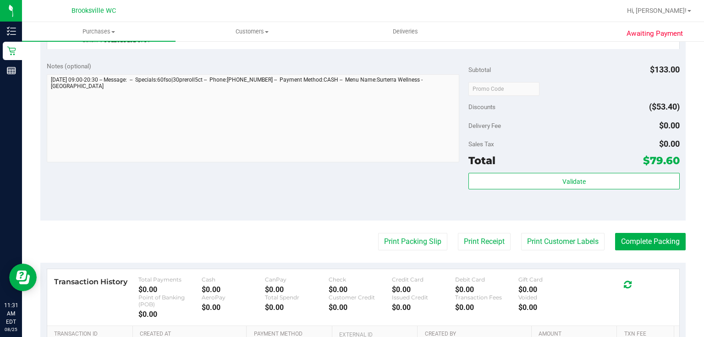
click at [645, 253] on purchase-details "Back Edit Purchase Cancel Purchase View Profile # 11842856 BioTrack ID: - Submi…" at bounding box center [362, 43] width 645 height 794
drag, startPoint x: 643, startPoint y: 249, endPoint x: 641, endPoint y: 243, distance: 5.8
click at [642, 249] on purchase-details "Back Edit Purchase Cancel Purchase View Profile # 11842856 BioTrack ID: - Submi…" at bounding box center [362, 43] width 645 height 794
click at [645, 237] on button "Complete Packing" at bounding box center [650, 241] width 71 height 17
